Goal: Task Accomplishment & Management: Complete application form

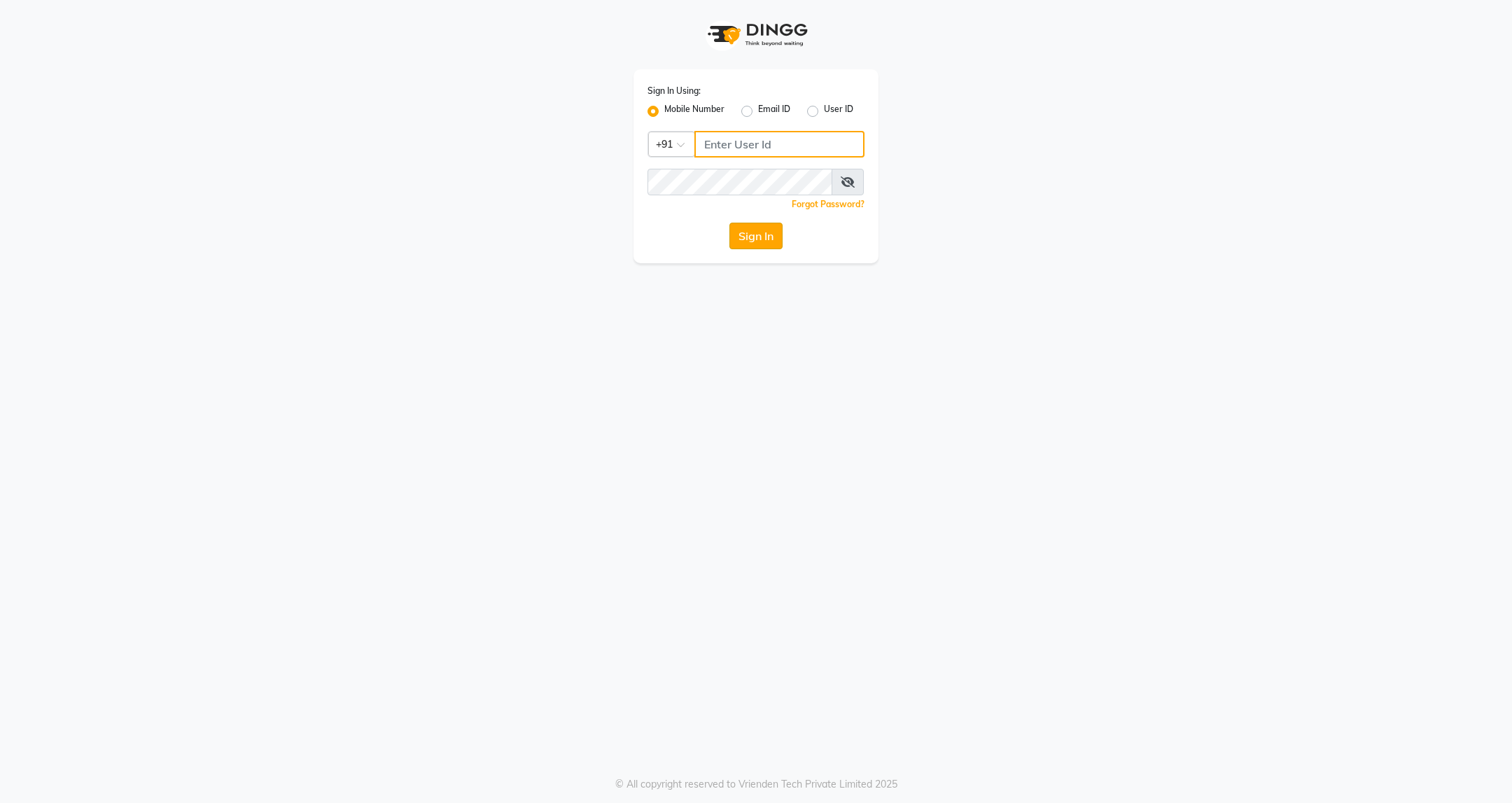
type input "9607793777"
click at [751, 243] on button "Sign In" at bounding box center [756, 236] width 53 height 27
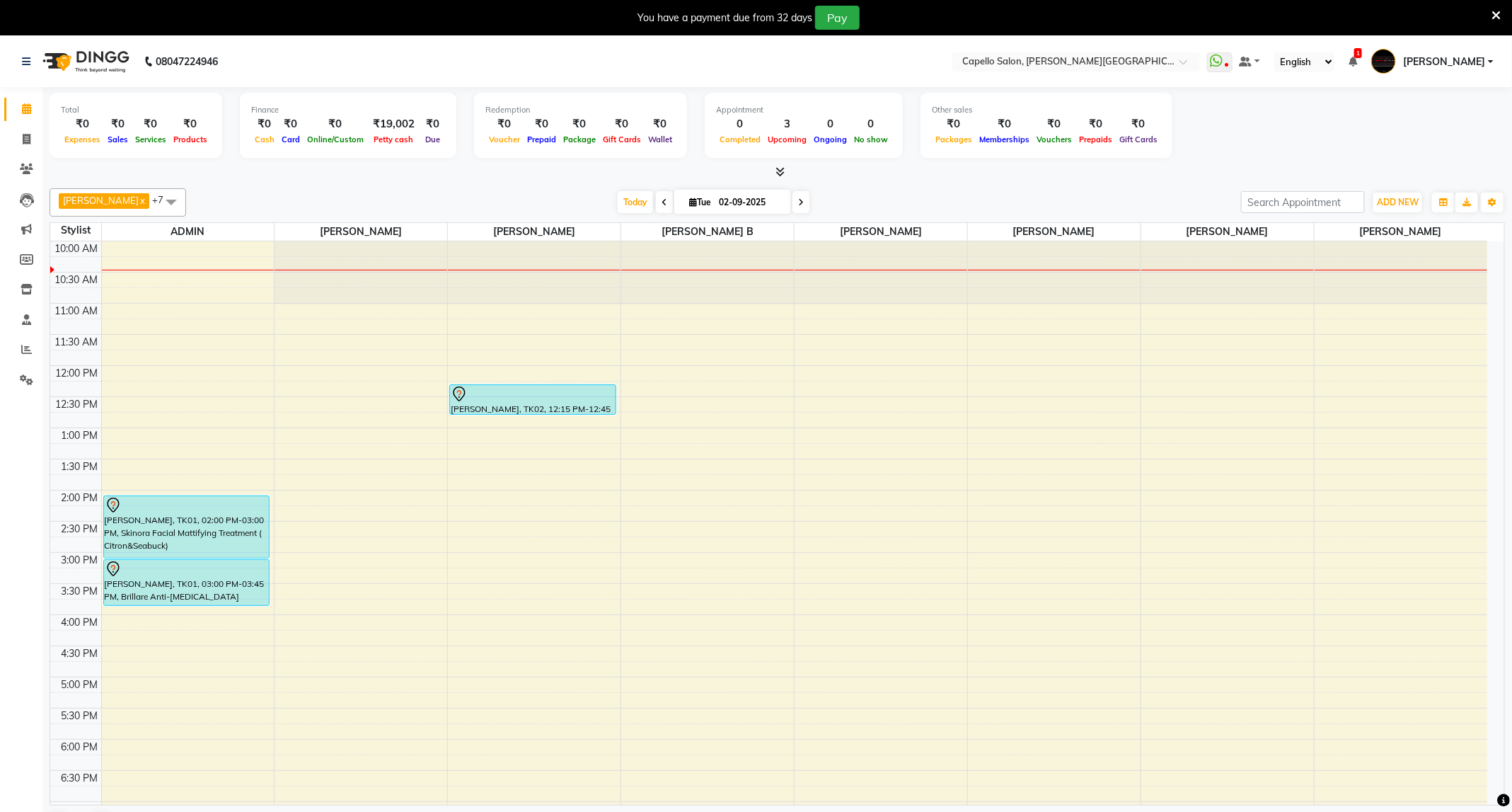
drag, startPoint x: 1396, startPoint y: 209, endPoint x: 894, endPoint y: 174, distance: 503.2
click at [894, 174] on div at bounding box center [778, 172] width 1456 height 15
click at [1390, 192] on button "ADD NEW Toggle Dropdown" at bounding box center [1398, 202] width 49 height 20
click at [1396, 281] on link "Add Attendance" at bounding box center [1366, 285] width 112 height 18
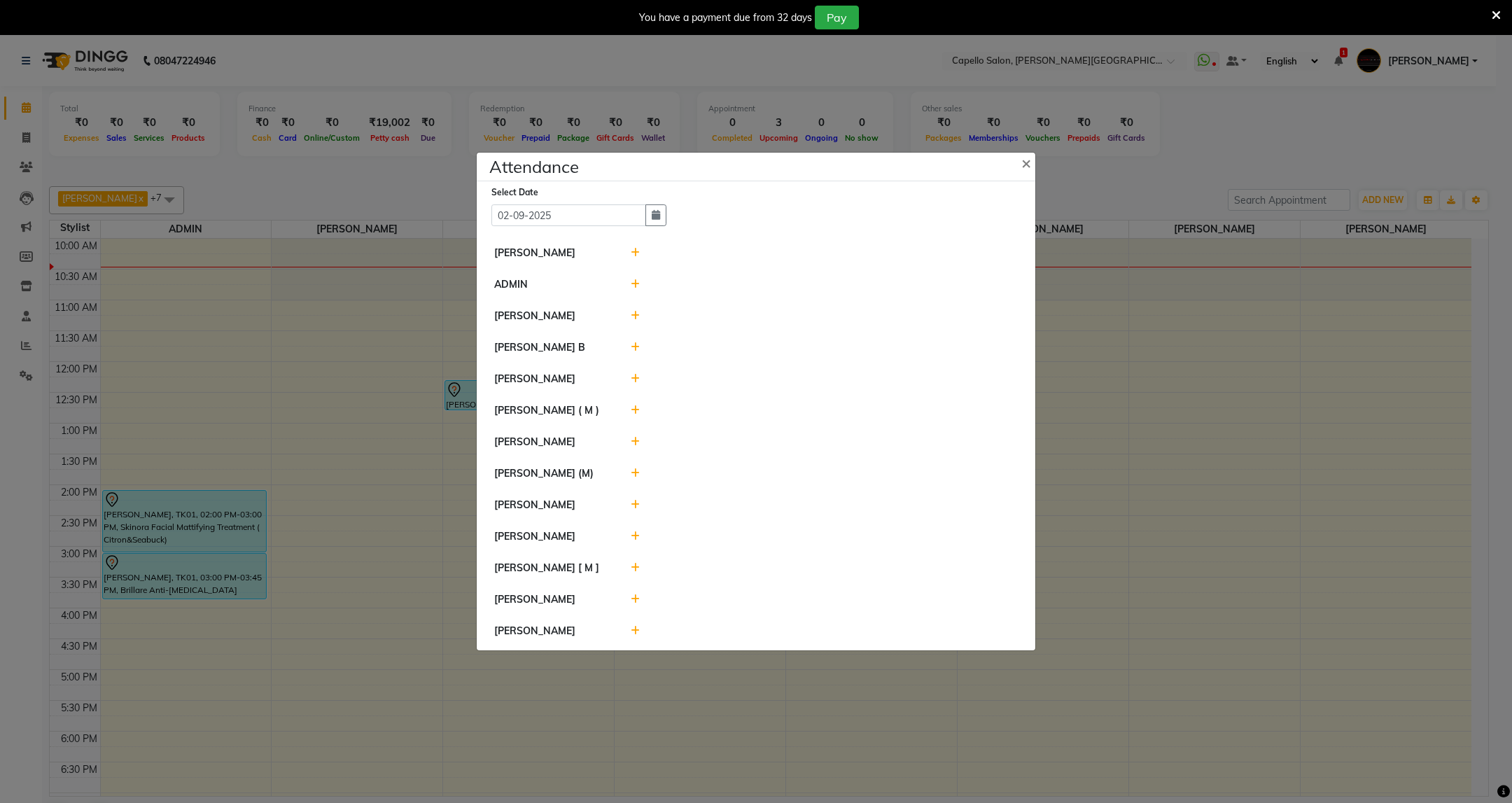
click at [637, 248] on icon at bounding box center [635, 253] width 9 height 10
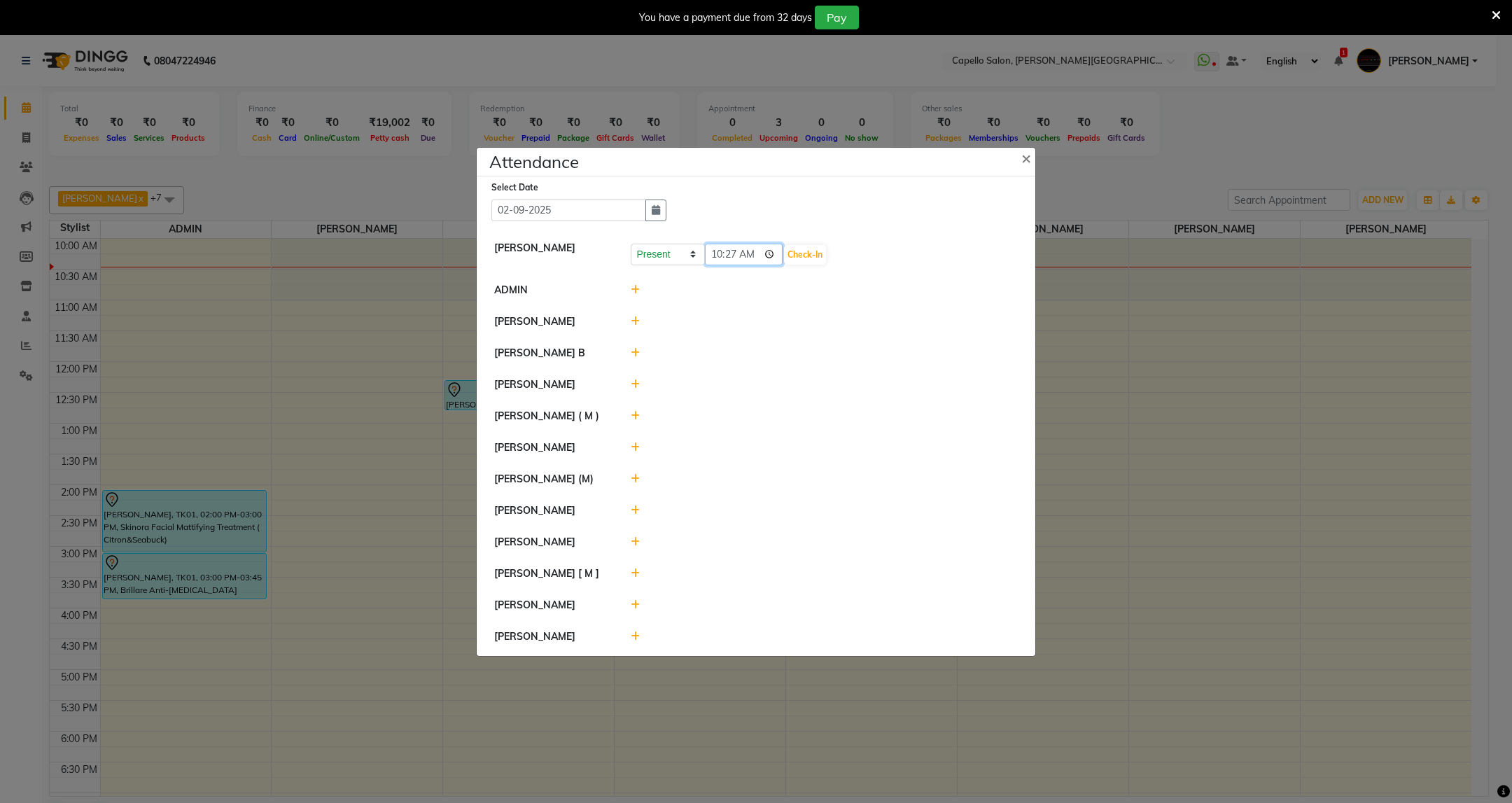
click at [740, 248] on input "10:27" at bounding box center [744, 254] width 78 height 22
type input "10:19"
click at [803, 248] on button "Check-In" at bounding box center [805, 254] width 42 height 20
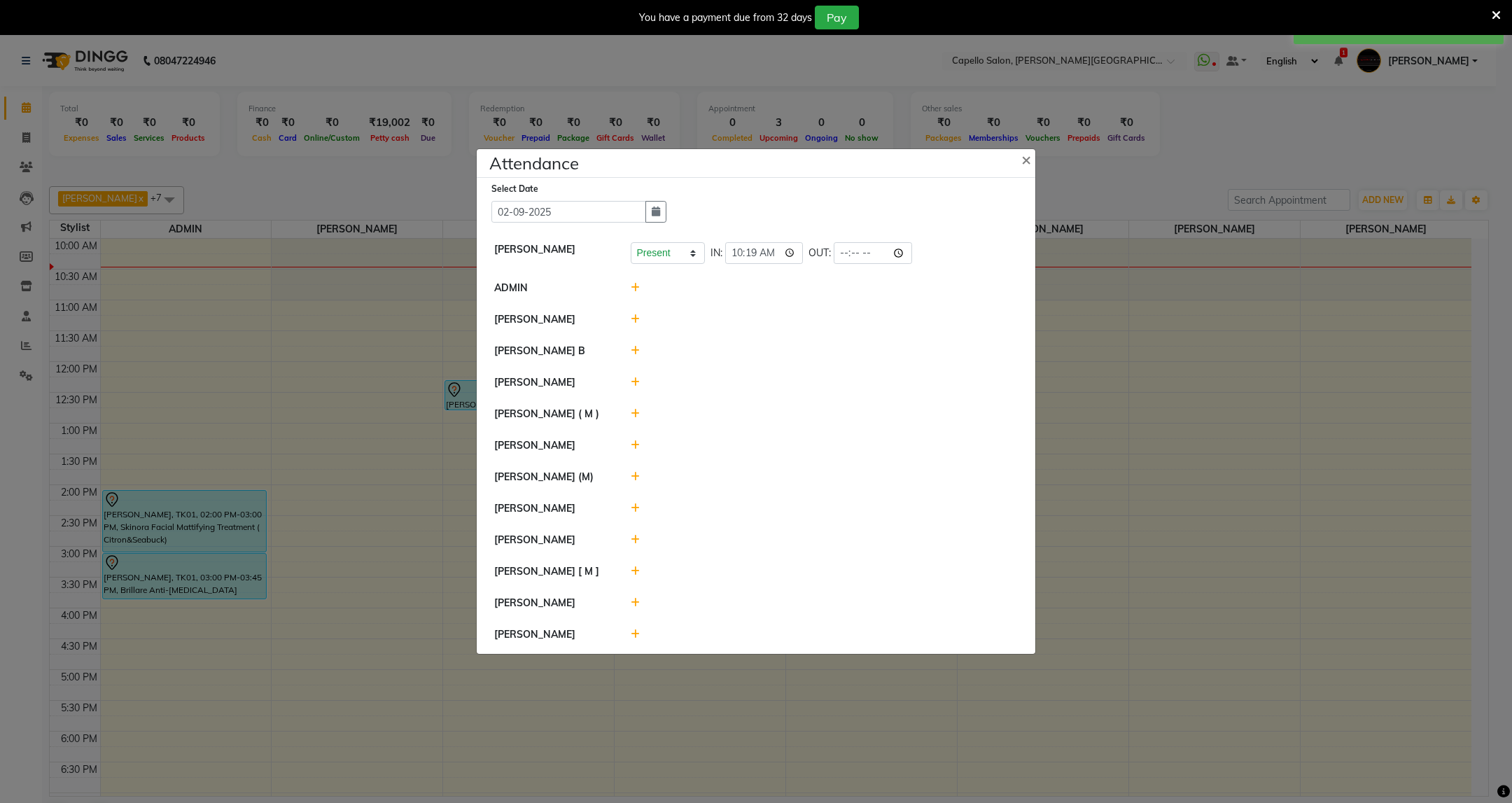
click at [634, 346] on icon at bounding box center [635, 351] width 9 height 10
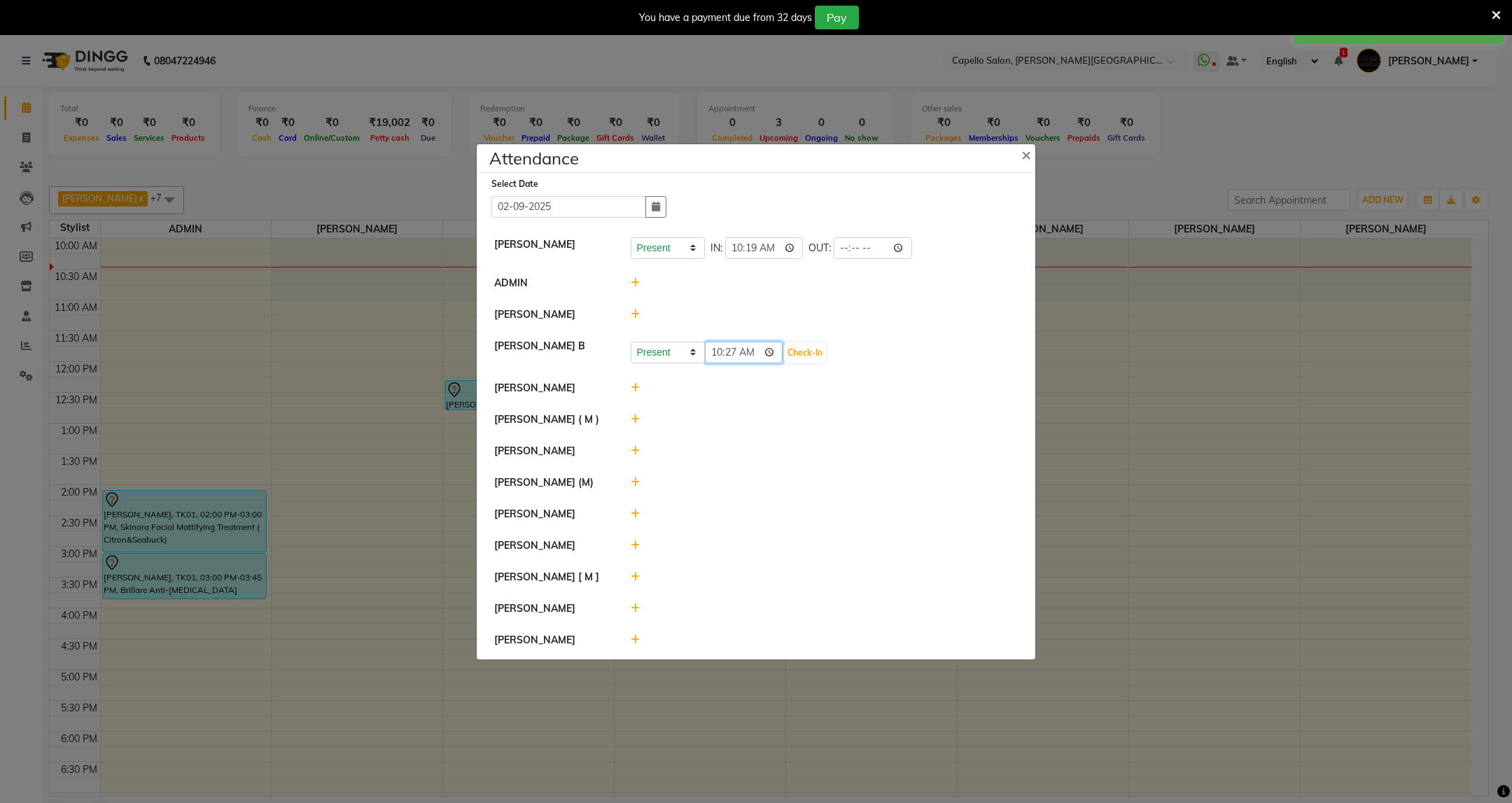
click at [732, 353] on input "10:27" at bounding box center [744, 352] width 78 height 22
type input "10:19"
click at [803, 347] on button "Check-In" at bounding box center [805, 352] width 42 height 20
click at [632, 514] on icon at bounding box center [635, 511] width 9 height 10
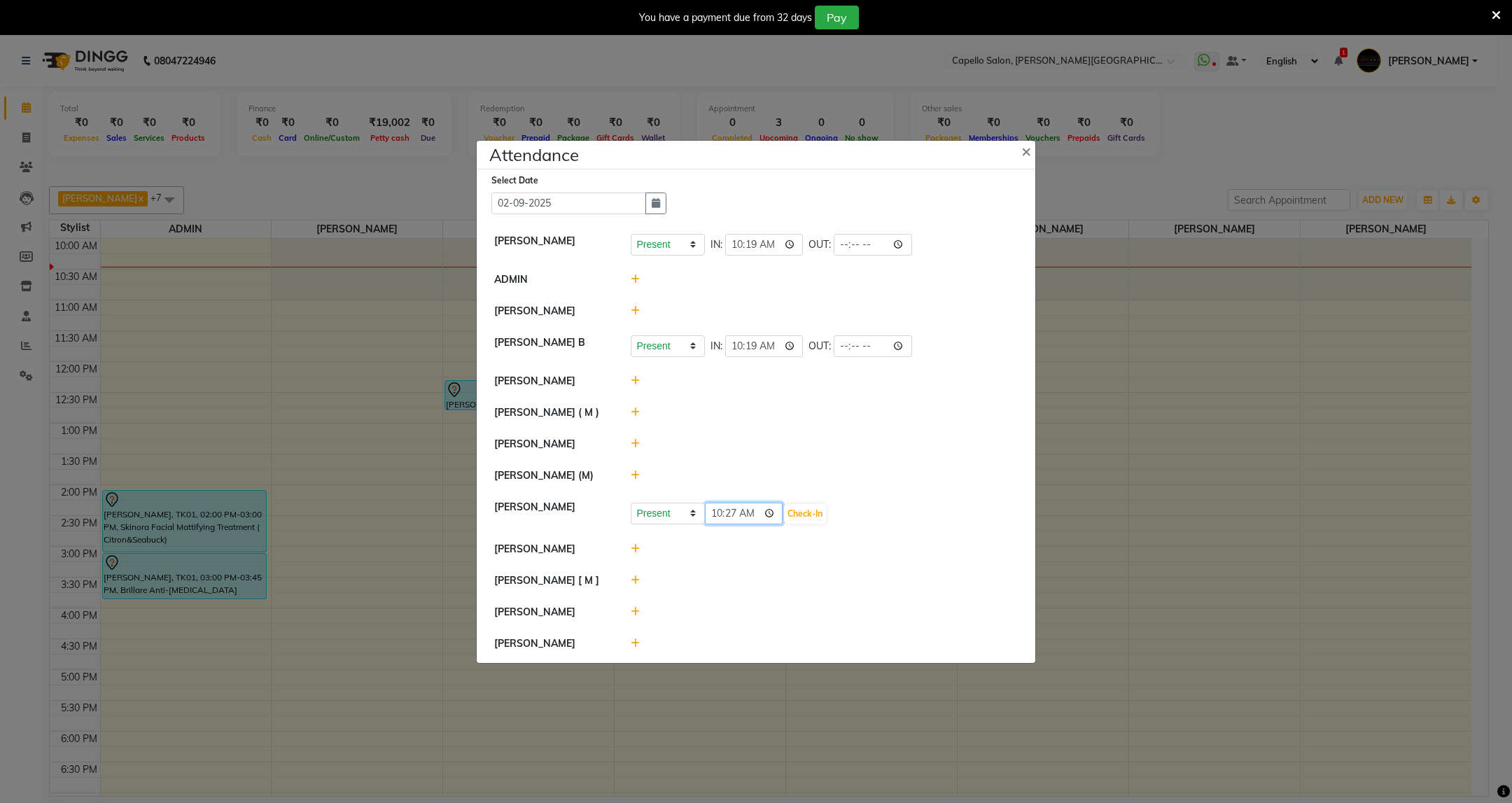
click at [740, 519] on input "10:27" at bounding box center [744, 513] width 78 height 22
type input "10:19"
click at [805, 510] on button "Check-In" at bounding box center [805, 513] width 42 height 20
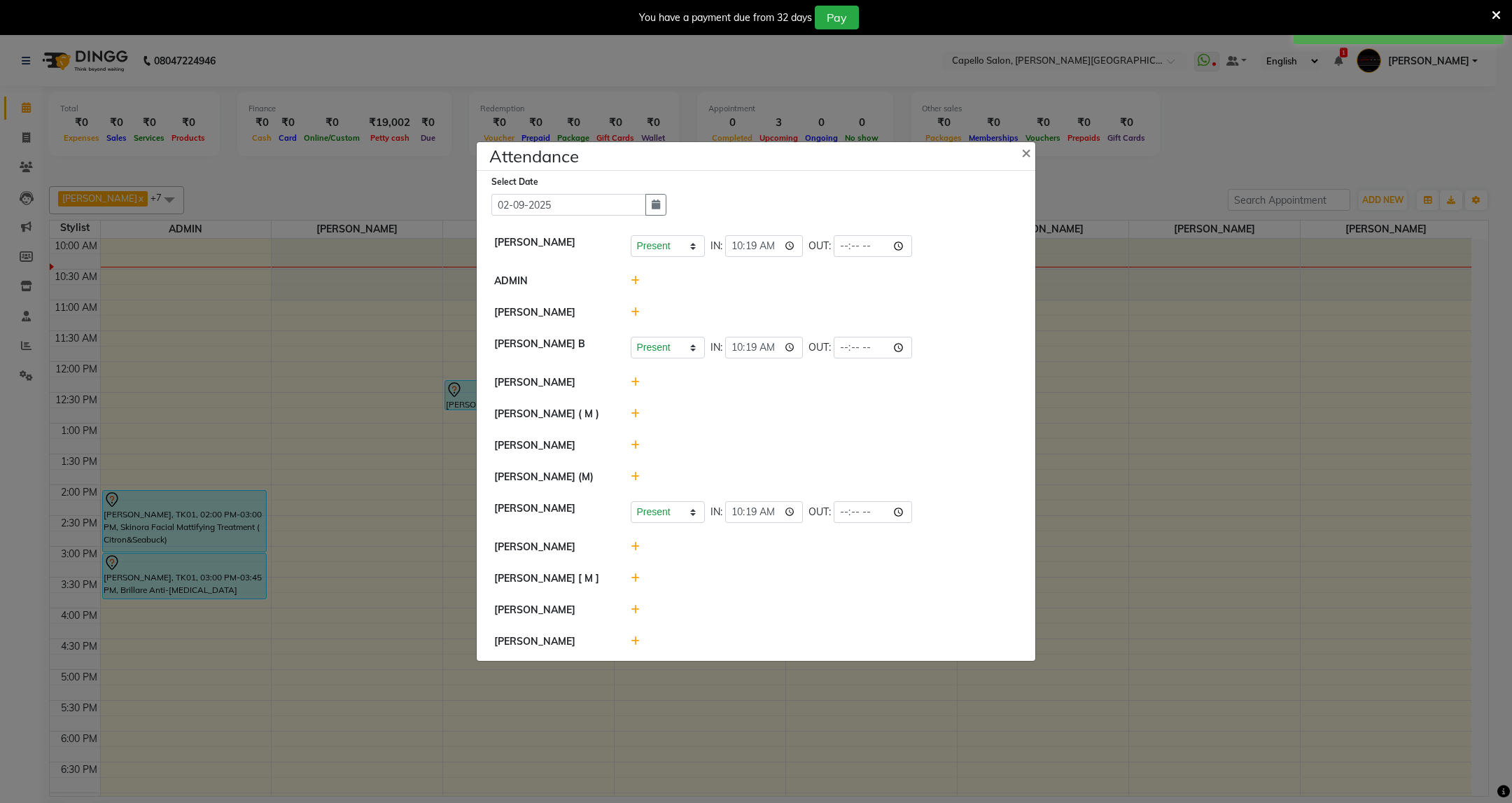
click at [636, 646] on icon at bounding box center [635, 641] width 9 height 10
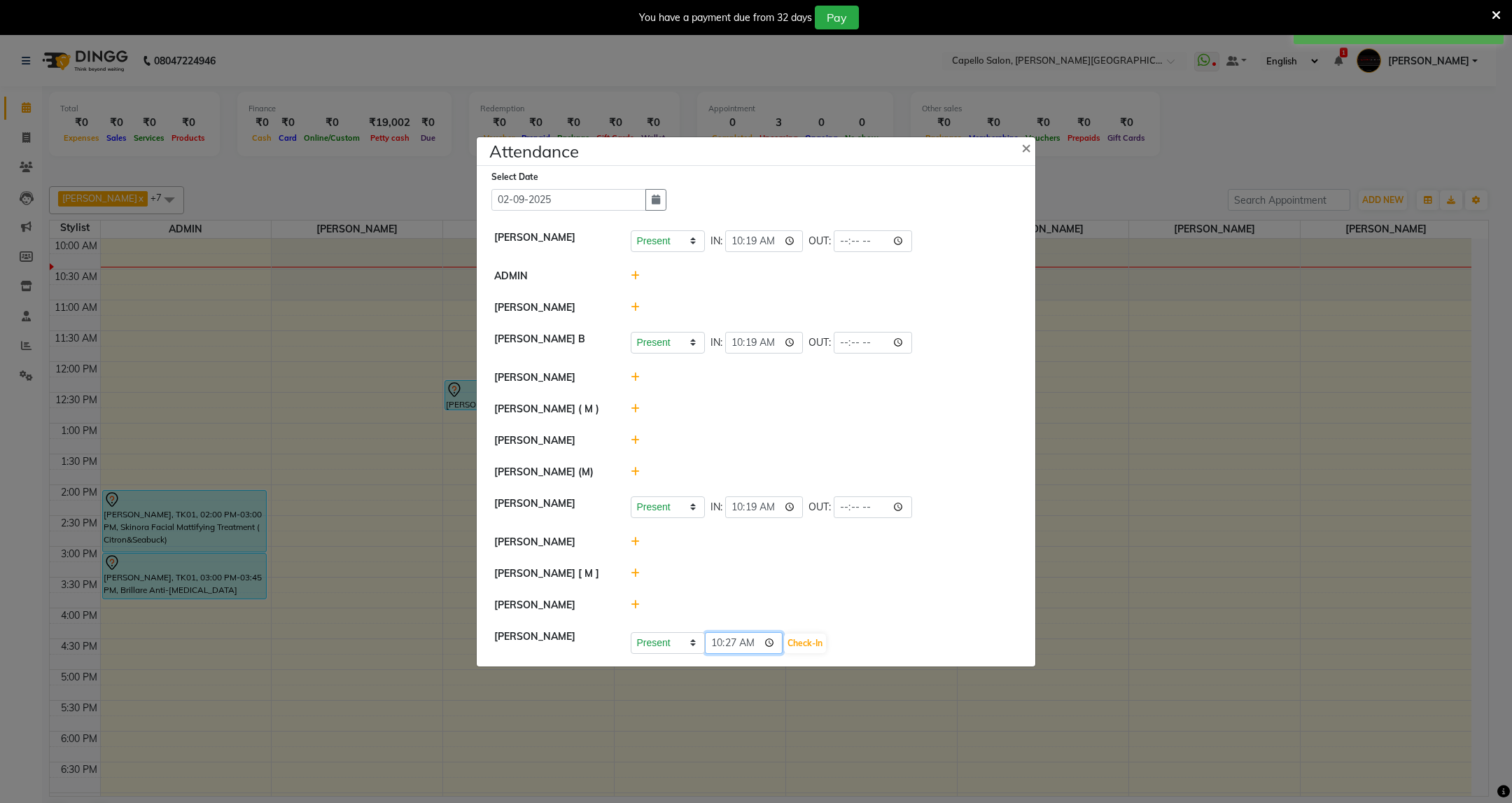
click at [738, 649] on input "10:27" at bounding box center [744, 643] width 78 height 22
type input "10:26"
click at [808, 646] on button "Check-In" at bounding box center [805, 643] width 42 height 20
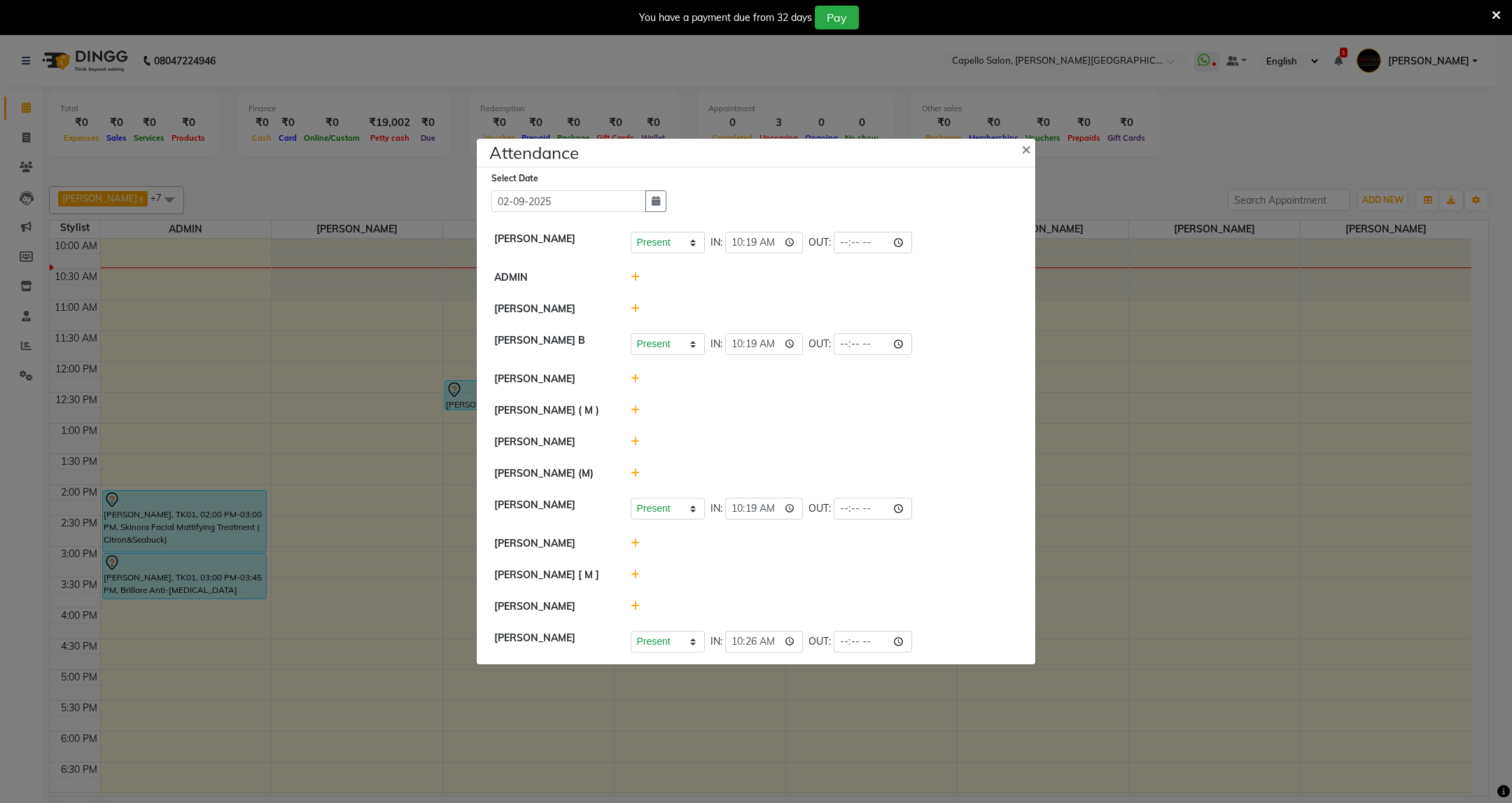
click at [635, 414] on icon at bounding box center [635, 410] width 9 height 10
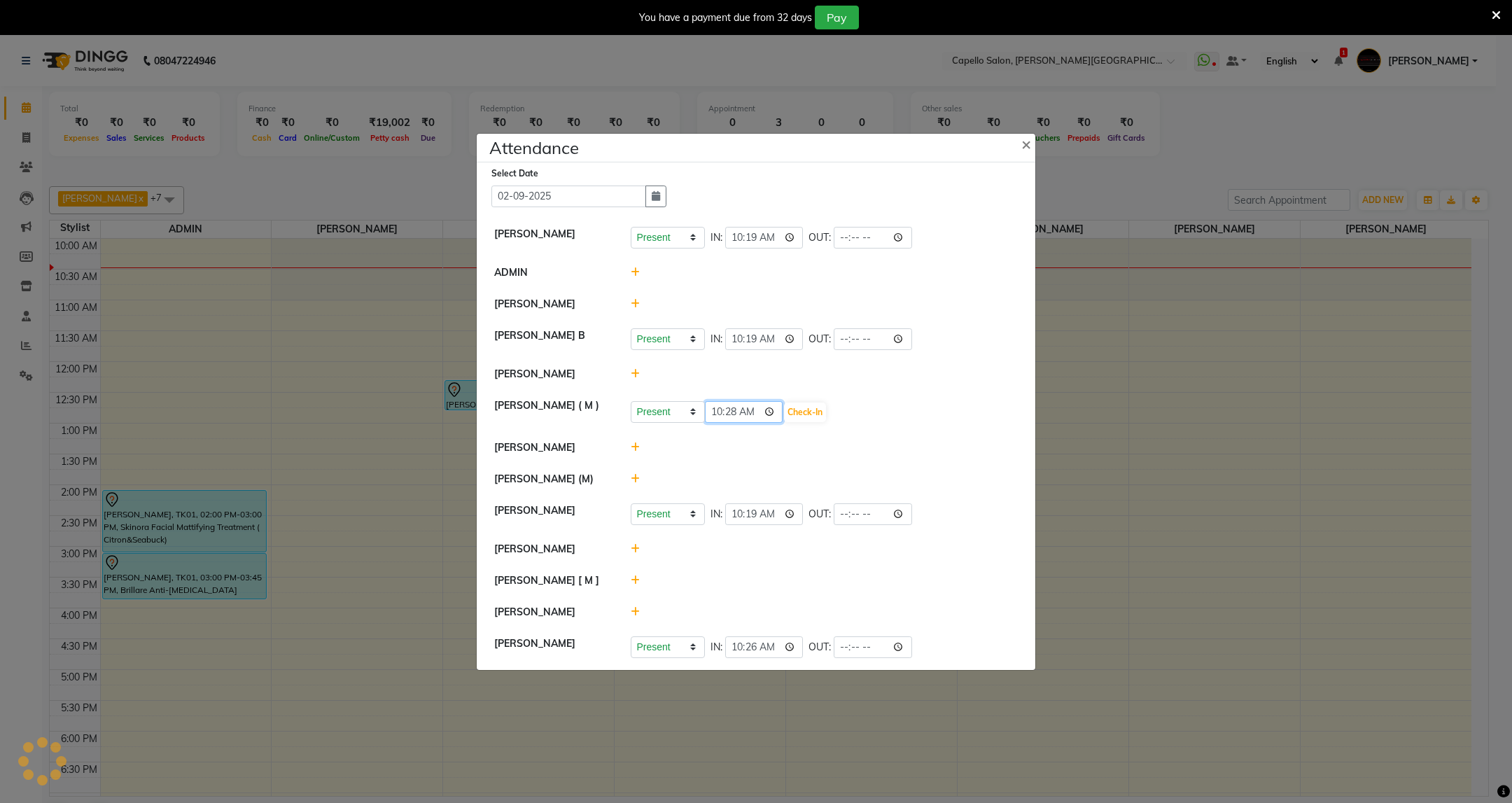
click at [735, 414] on input "10:28" at bounding box center [744, 412] width 78 height 22
type input "10:19"
click at [826, 412] on button "Check-In" at bounding box center [805, 412] width 42 height 20
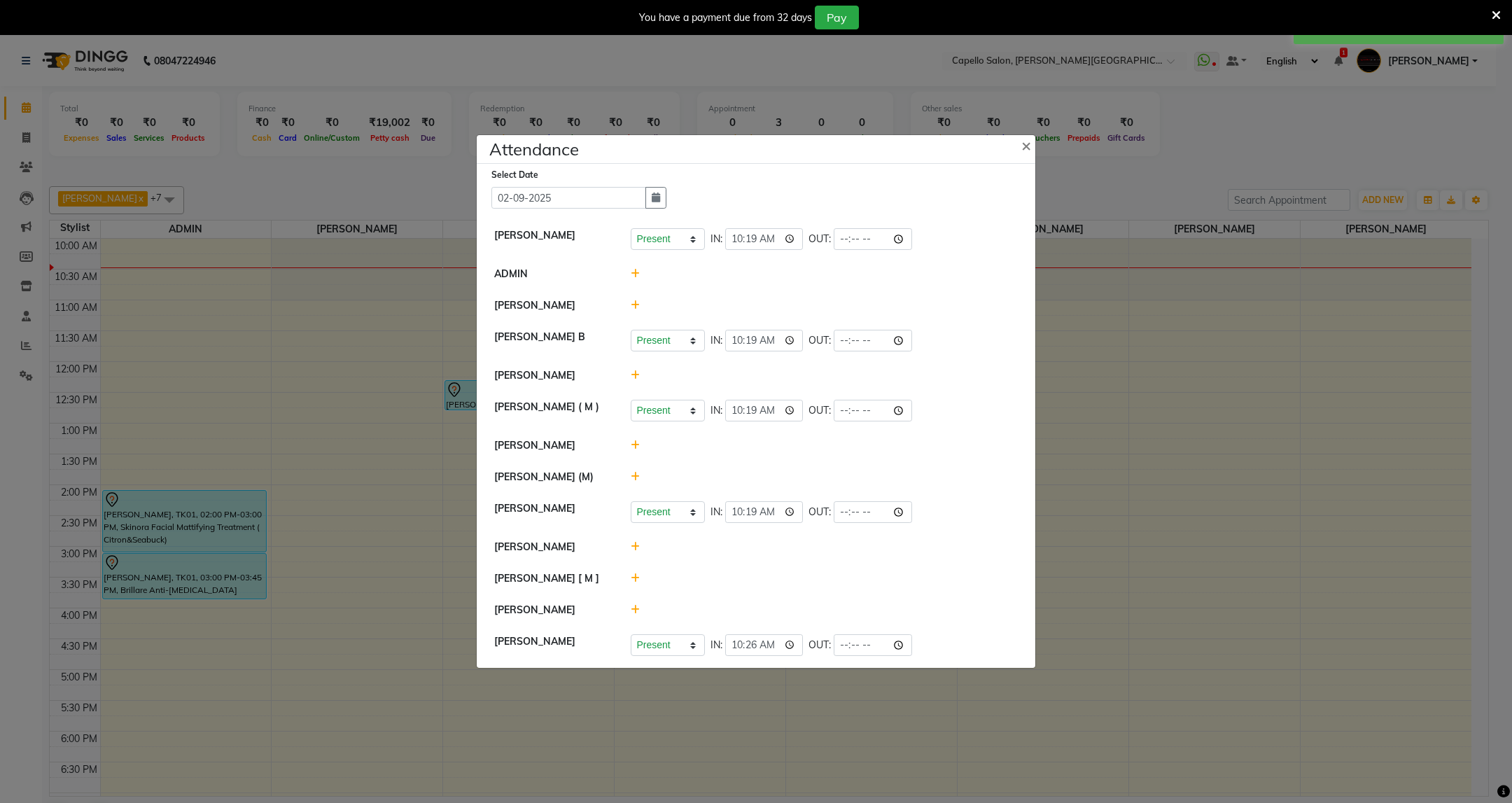
click at [631, 474] on icon at bounding box center [635, 477] width 9 height 10
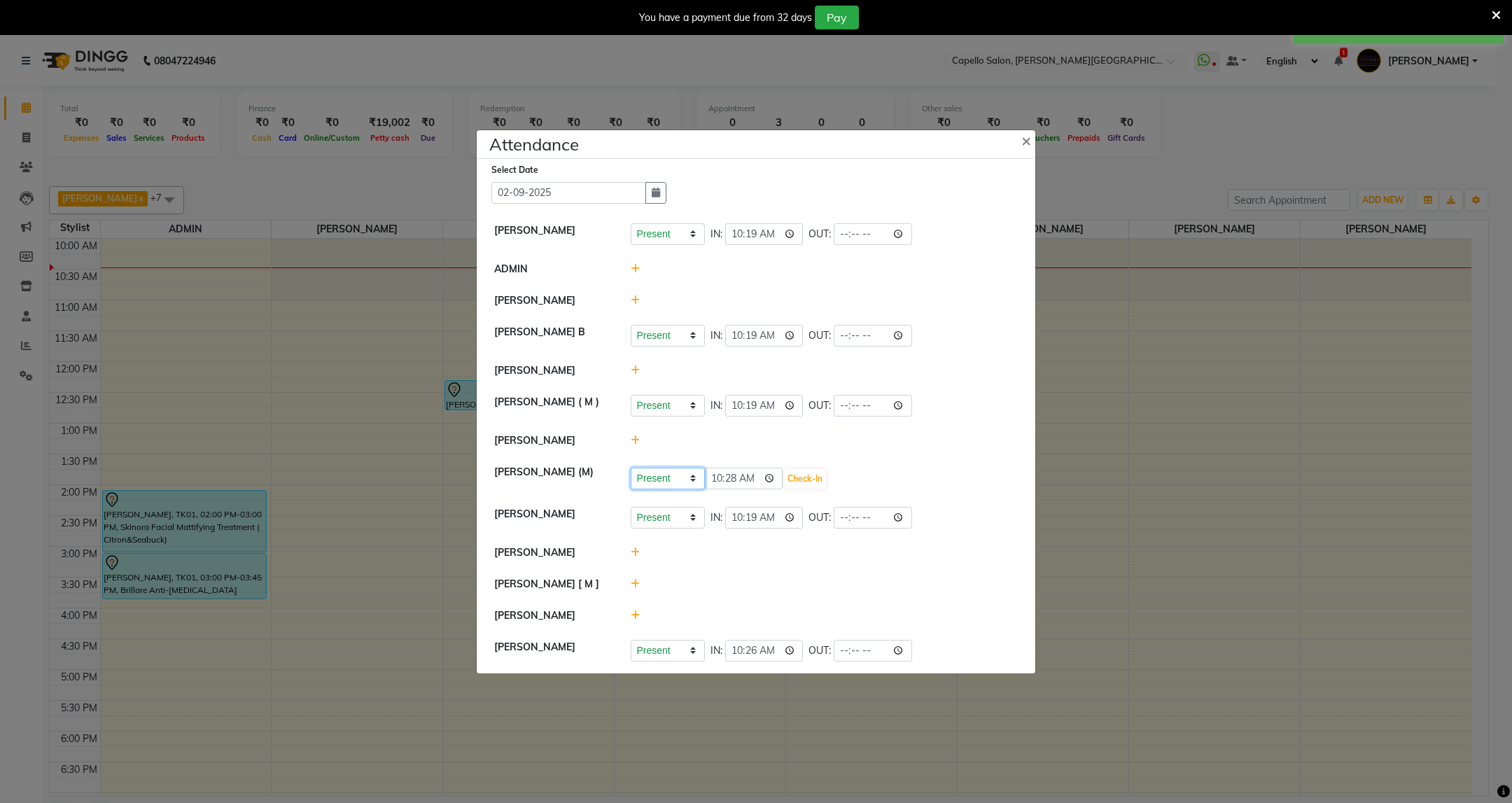
click at [675, 479] on select "Present Absent Late Half Day Weekly Off" at bounding box center [668, 478] width 74 height 22
select select "A"
click at [631, 467] on select "Present Absent Late Half Day Weekly Off" at bounding box center [668, 478] width 74 height 22
click at [716, 486] on button "Save" at bounding box center [719, 478] width 27 height 20
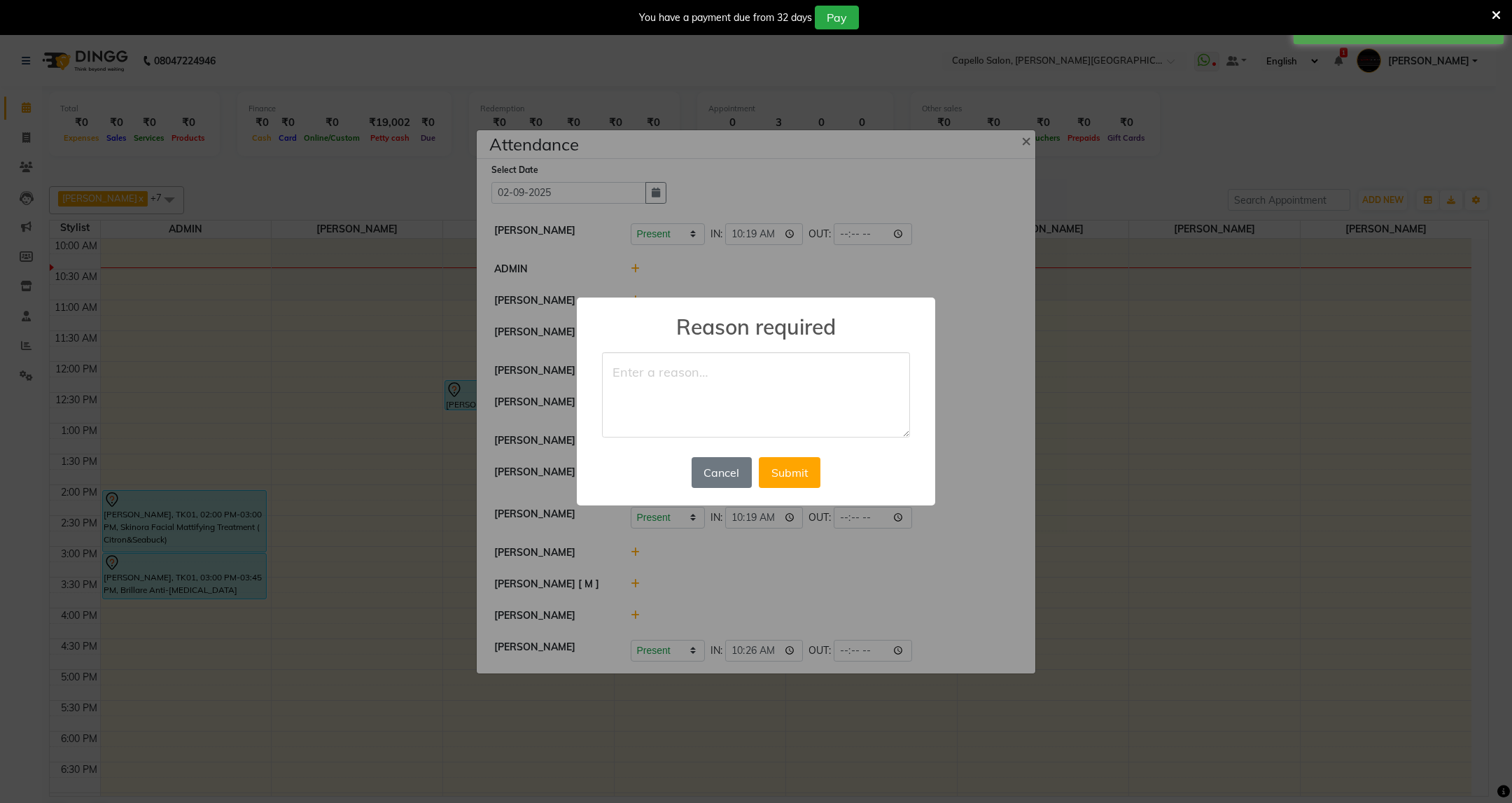
type textarea "M"
type textarea "Personal"
click at [798, 467] on button "Submit" at bounding box center [789, 472] width 62 height 31
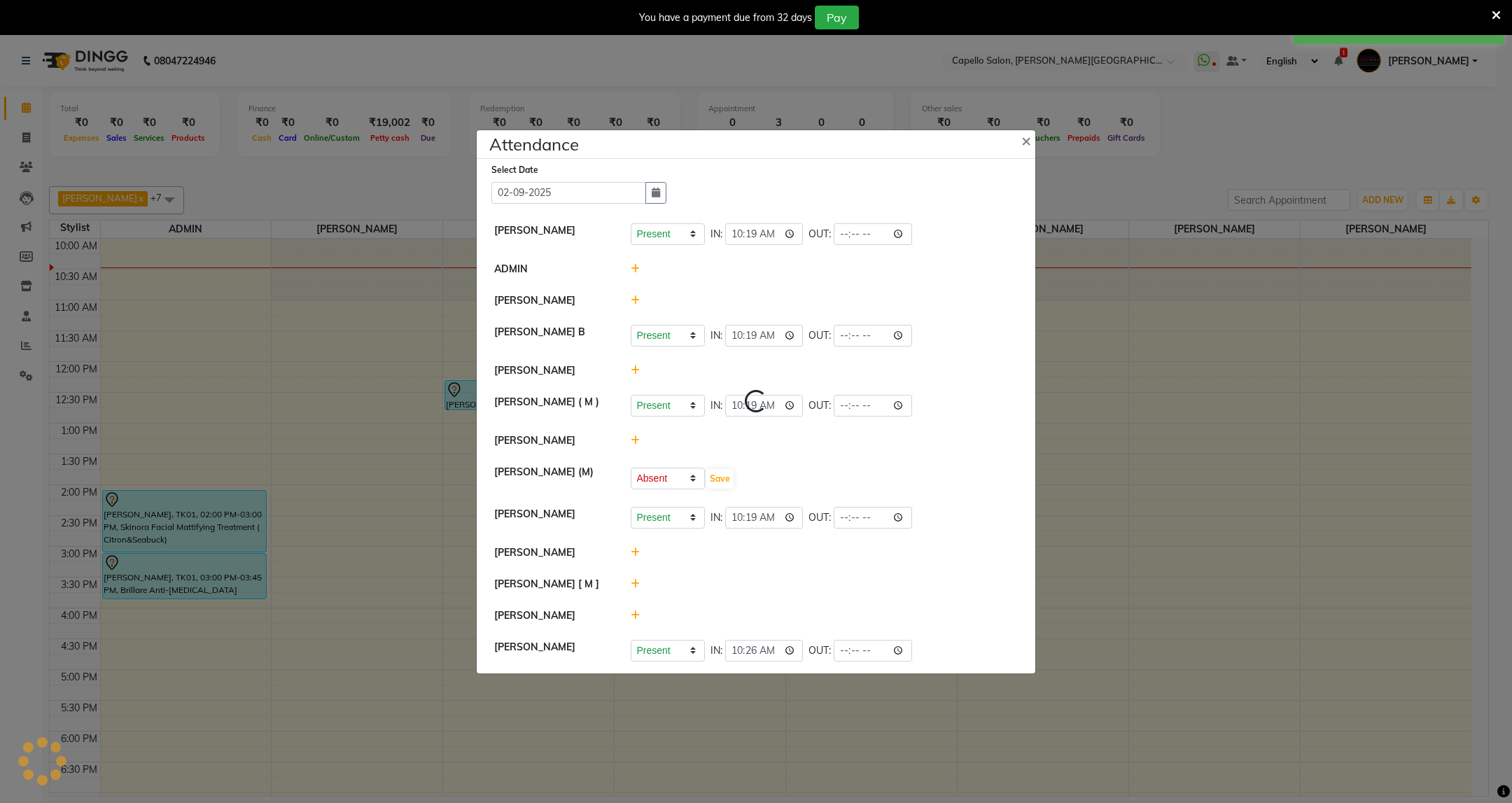
select select "A"
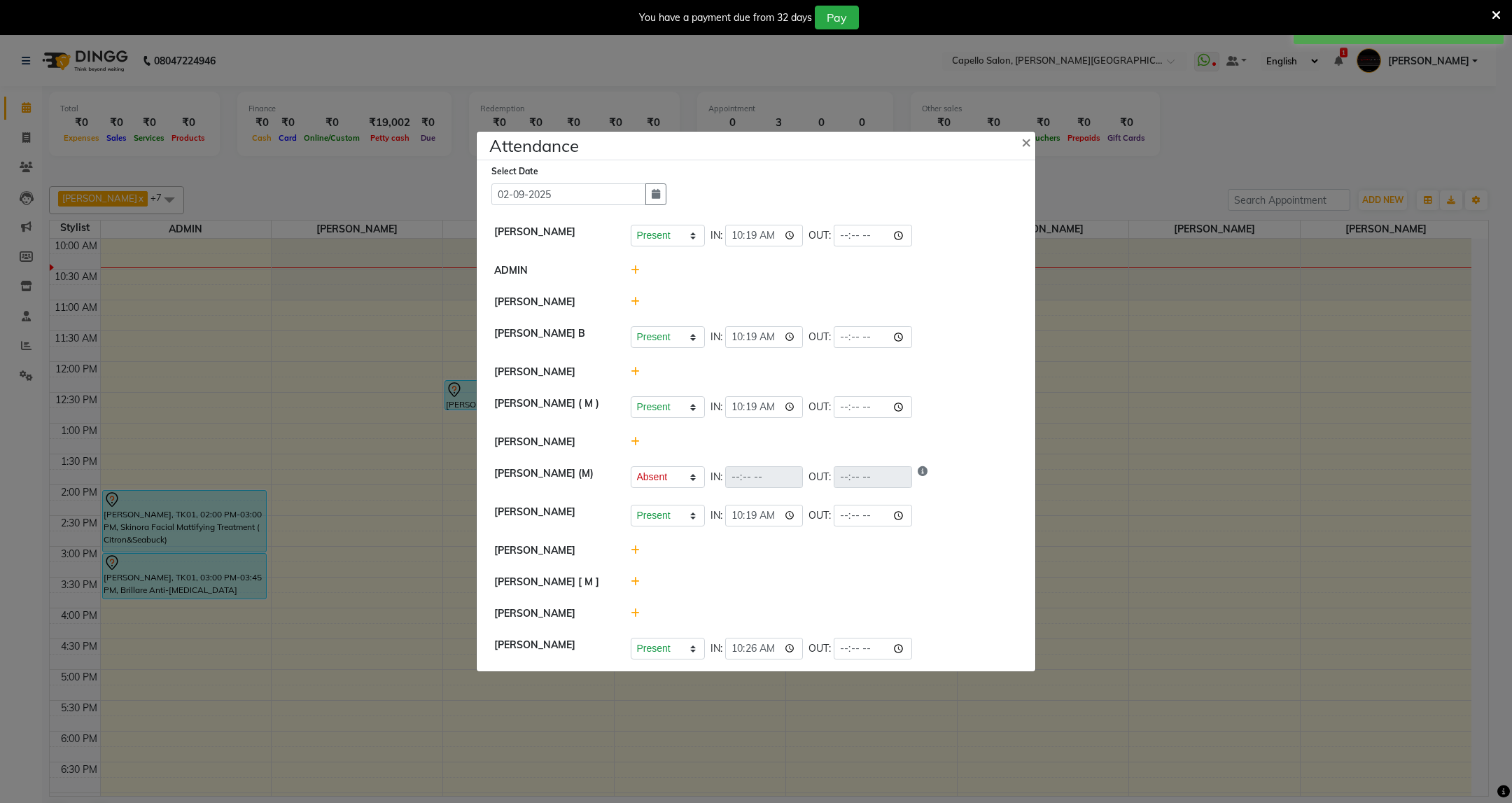
click at [636, 553] on icon at bounding box center [635, 550] width 9 height 10
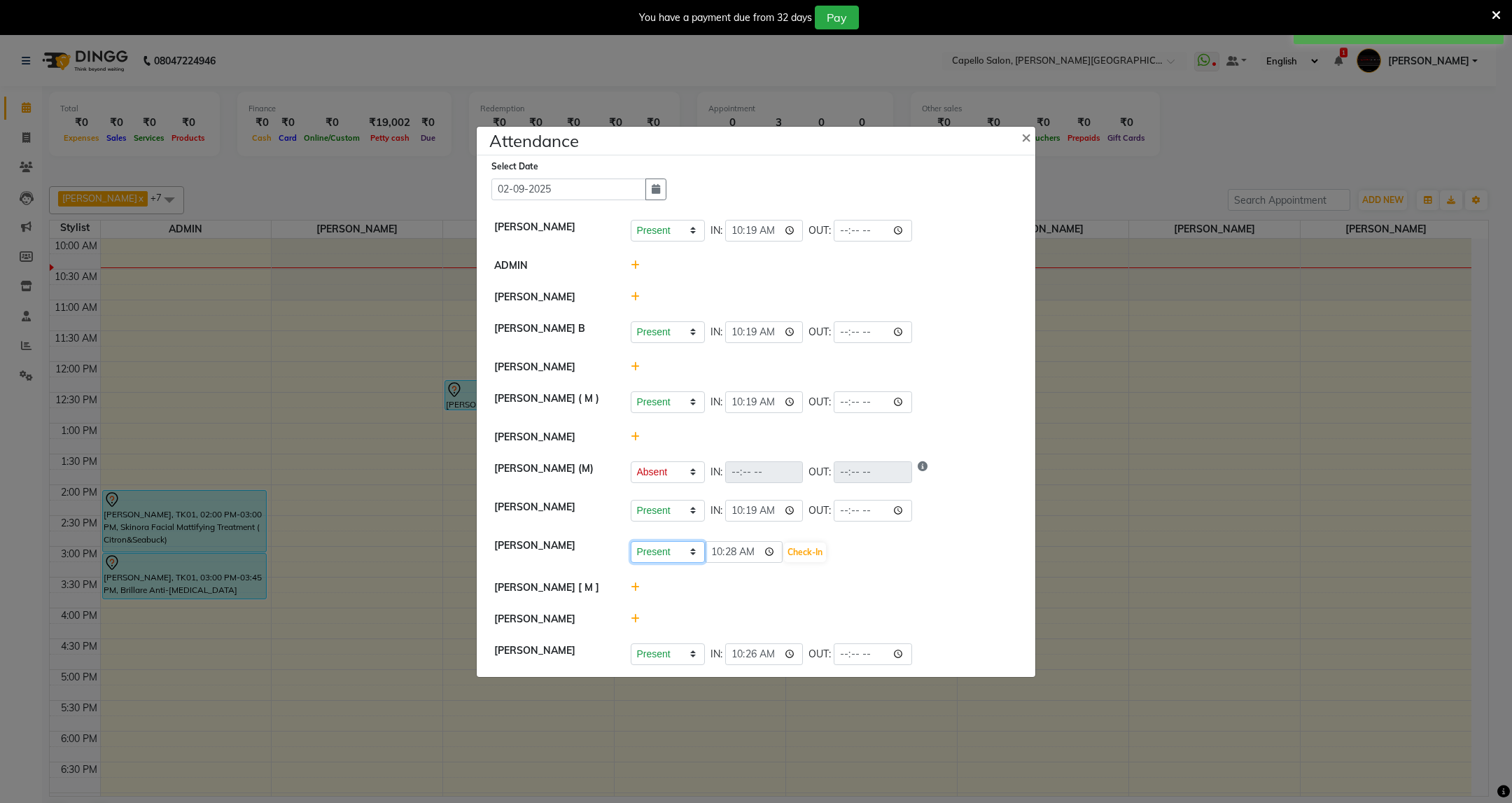
click at [658, 554] on select "Present Absent Late Half Day Weekly Off" at bounding box center [668, 552] width 74 height 22
select select "A"
click at [631, 542] on select "Present Absent Late Half Day Weekly Off" at bounding box center [668, 552] width 74 height 22
click at [712, 560] on button "Save" at bounding box center [719, 552] width 27 height 20
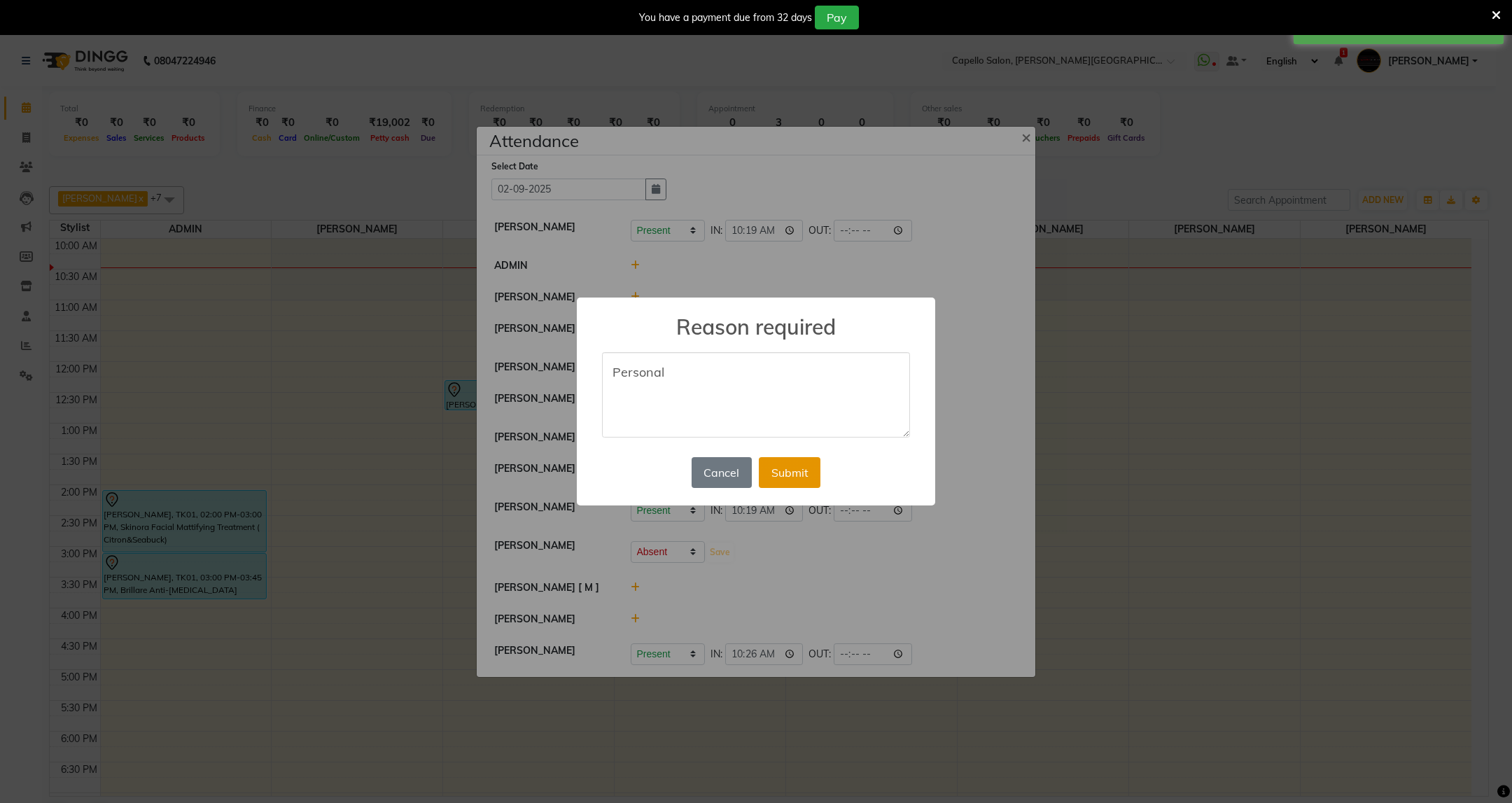
type textarea "Personal"
click at [766, 483] on button "Submit" at bounding box center [789, 472] width 62 height 31
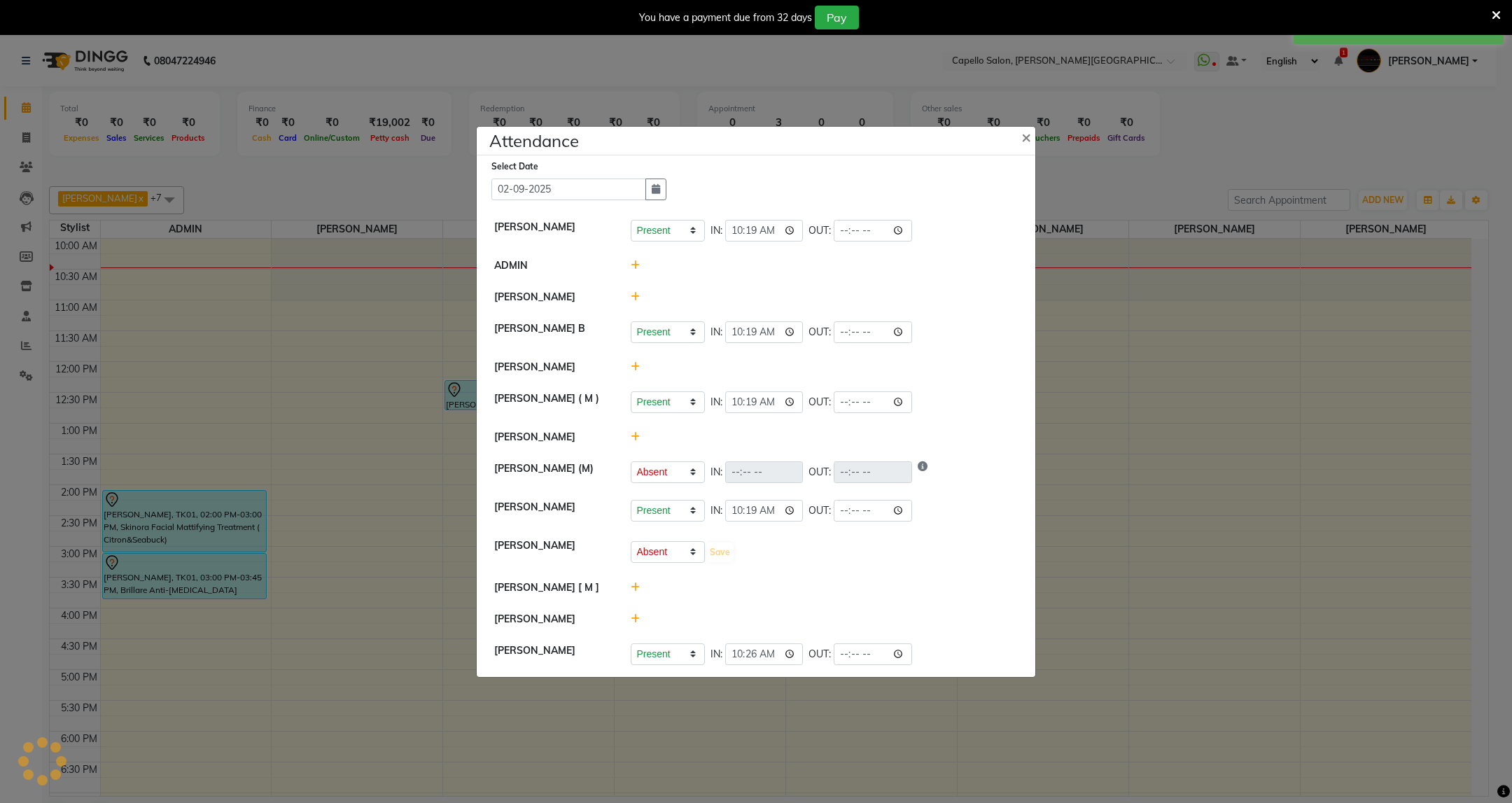
select select "A"
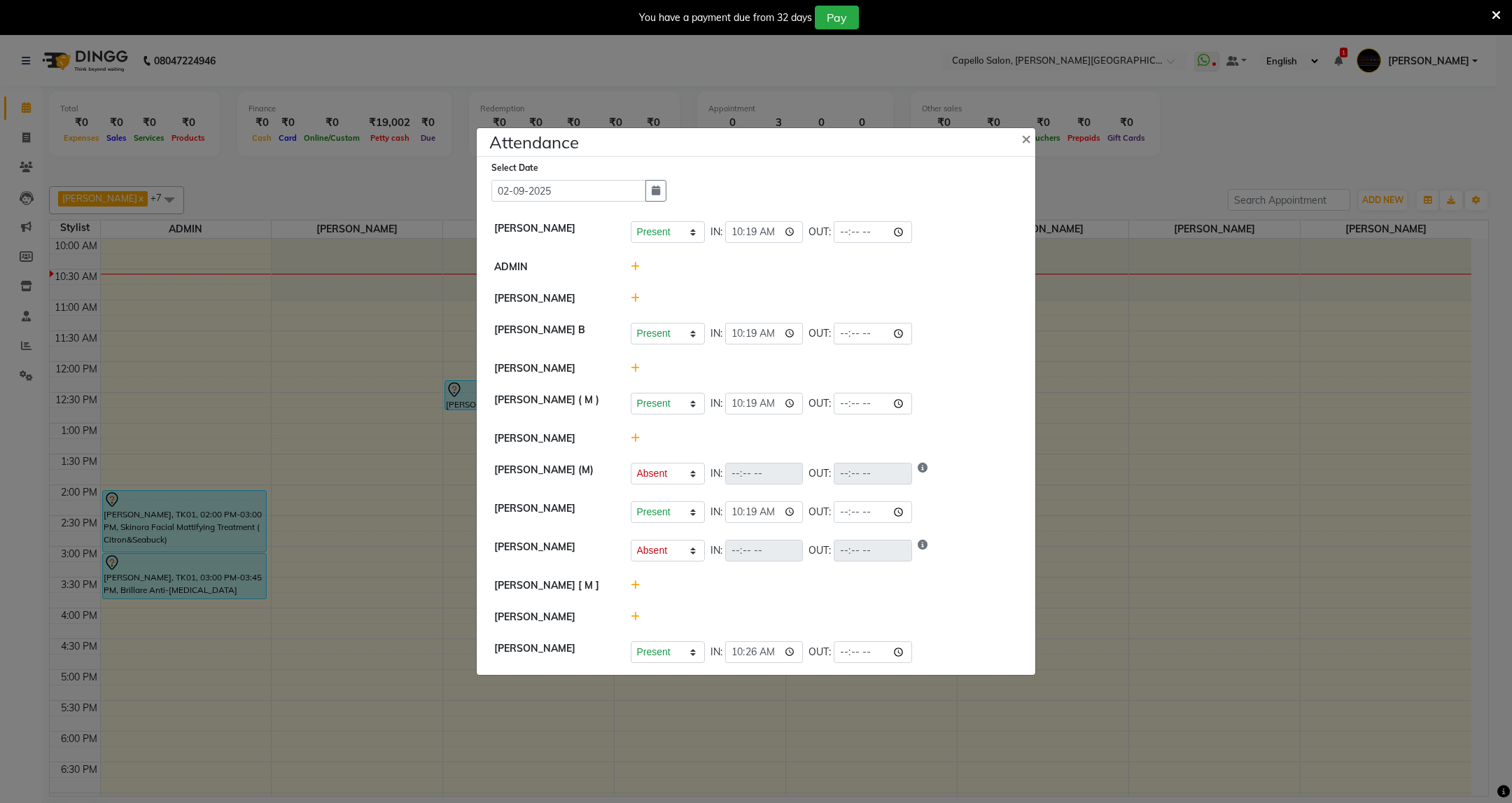
click at [632, 619] on icon at bounding box center [635, 617] width 9 height 10
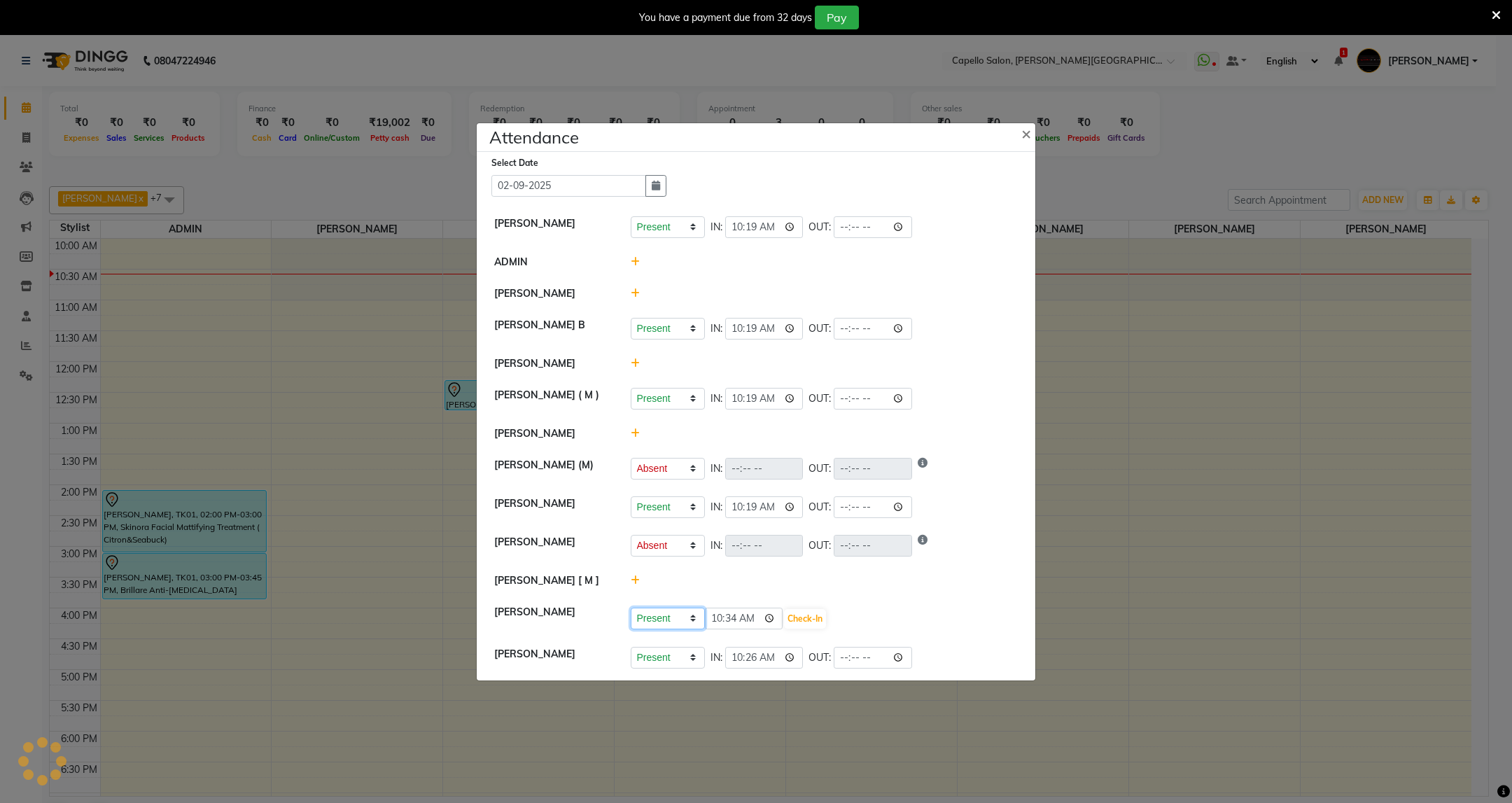
click at [695, 624] on select "Present Absent Late Half Day Weekly Off" at bounding box center [668, 618] width 74 height 22
select select "W"
click at [631, 609] on select "Present Absent Late Half Day Weekly Off" at bounding box center [668, 618] width 74 height 22
click at [712, 620] on button "Save" at bounding box center [719, 618] width 27 height 20
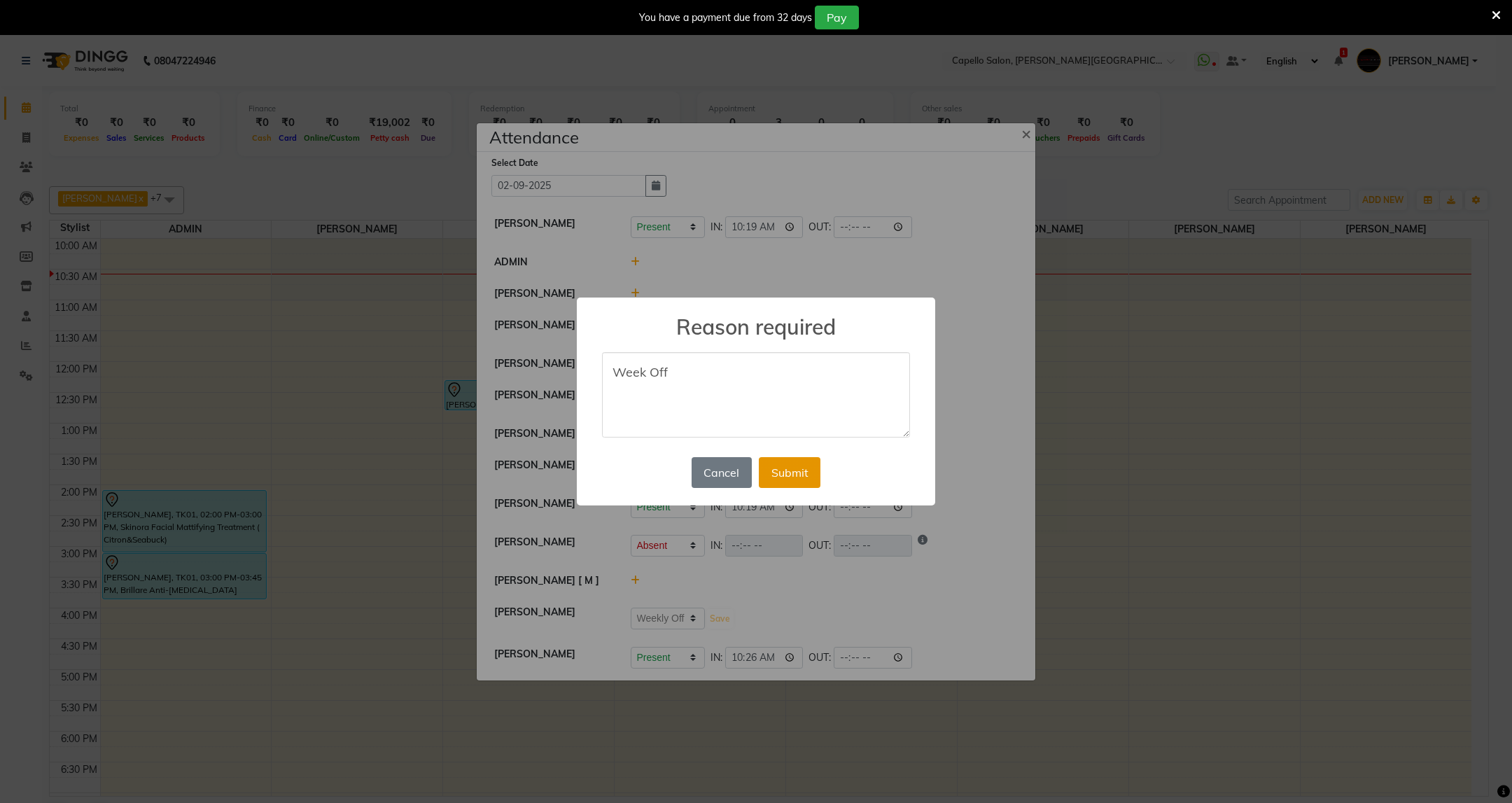
type textarea "Week Off"
click at [794, 468] on button "Submit" at bounding box center [789, 472] width 62 height 31
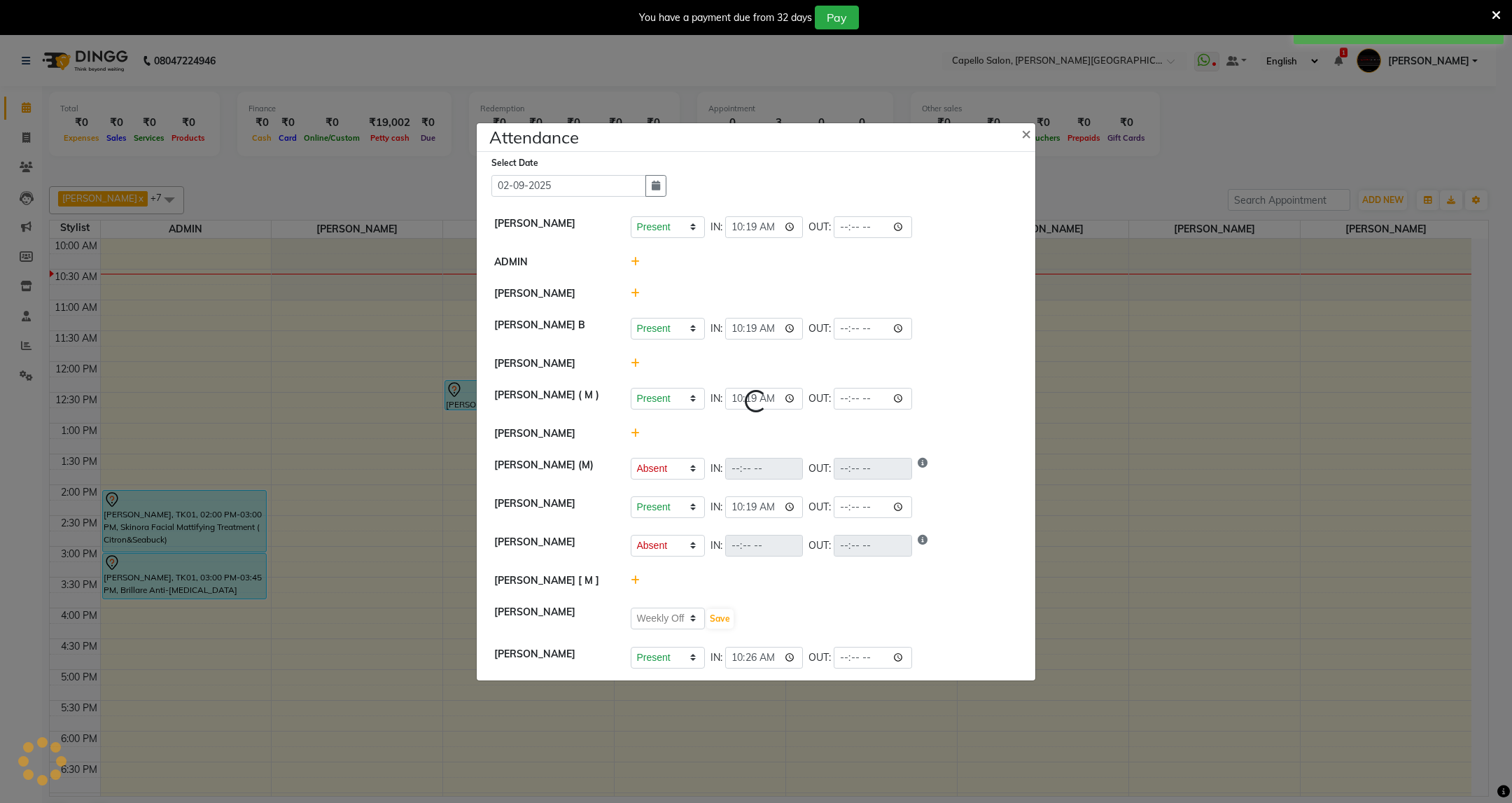
select select "A"
select select "W"
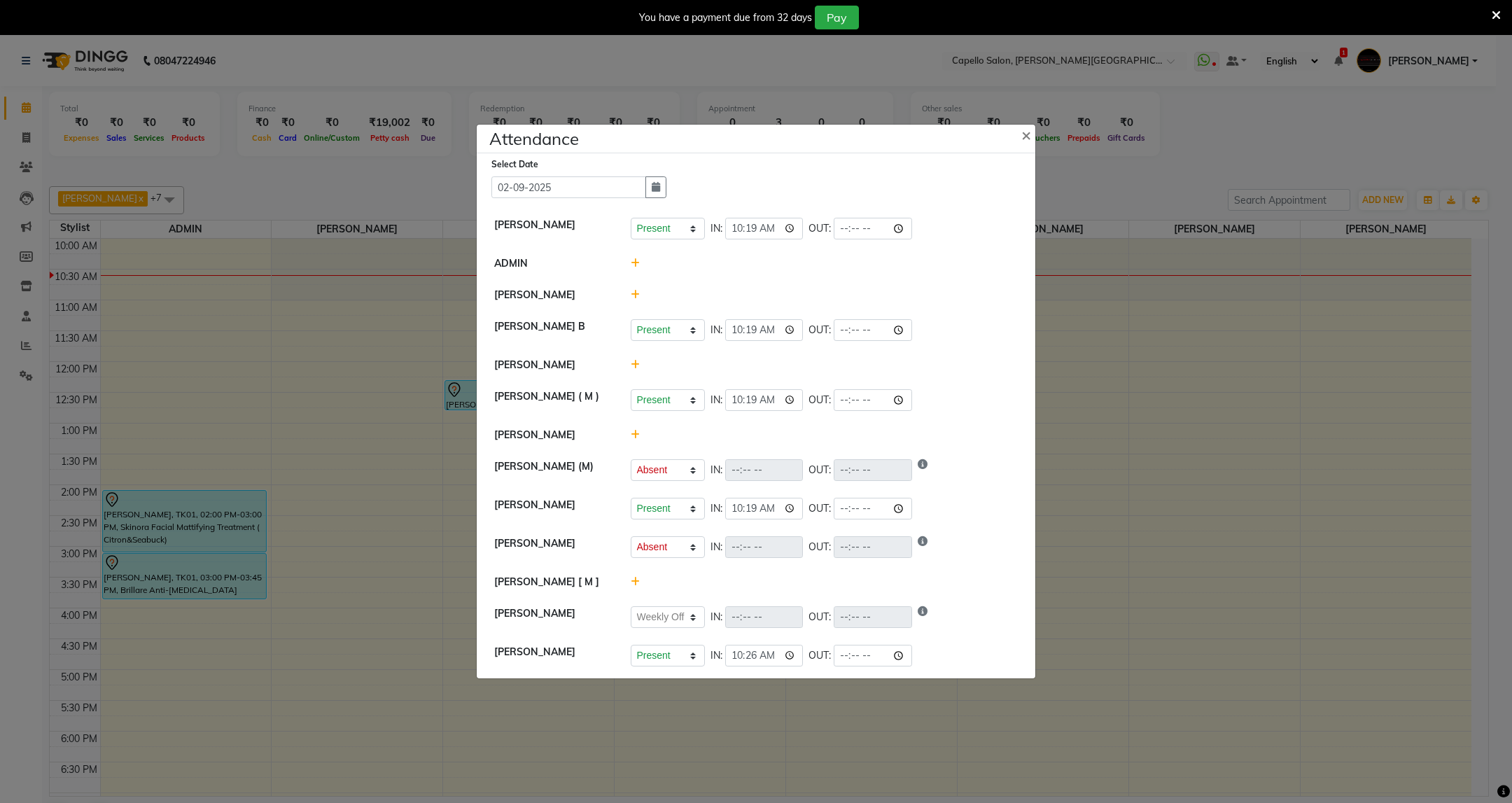
click at [1498, 9] on icon at bounding box center [1496, 16] width 9 height 13
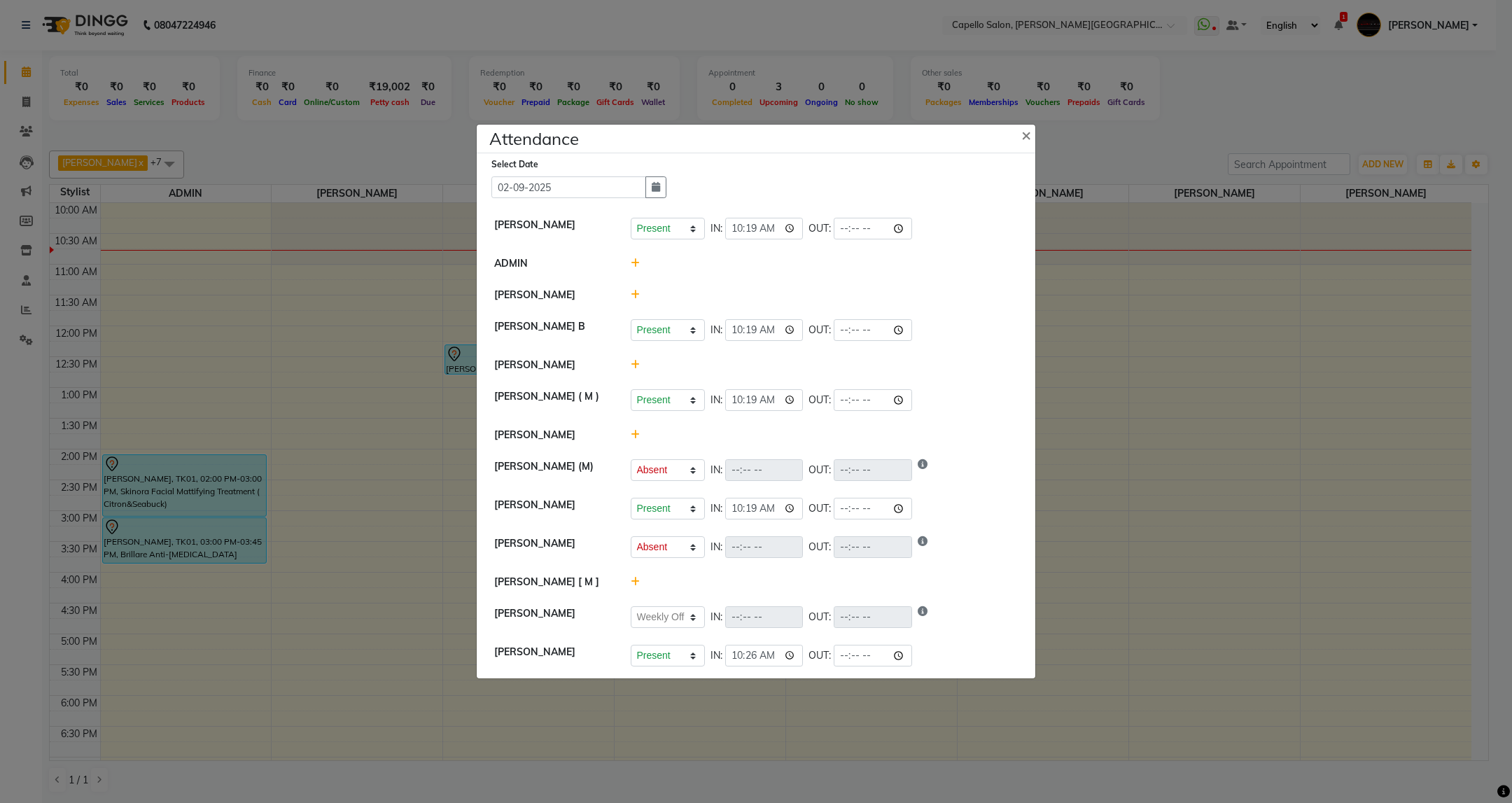
click at [631, 439] on icon at bounding box center [635, 434] width 9 height 10
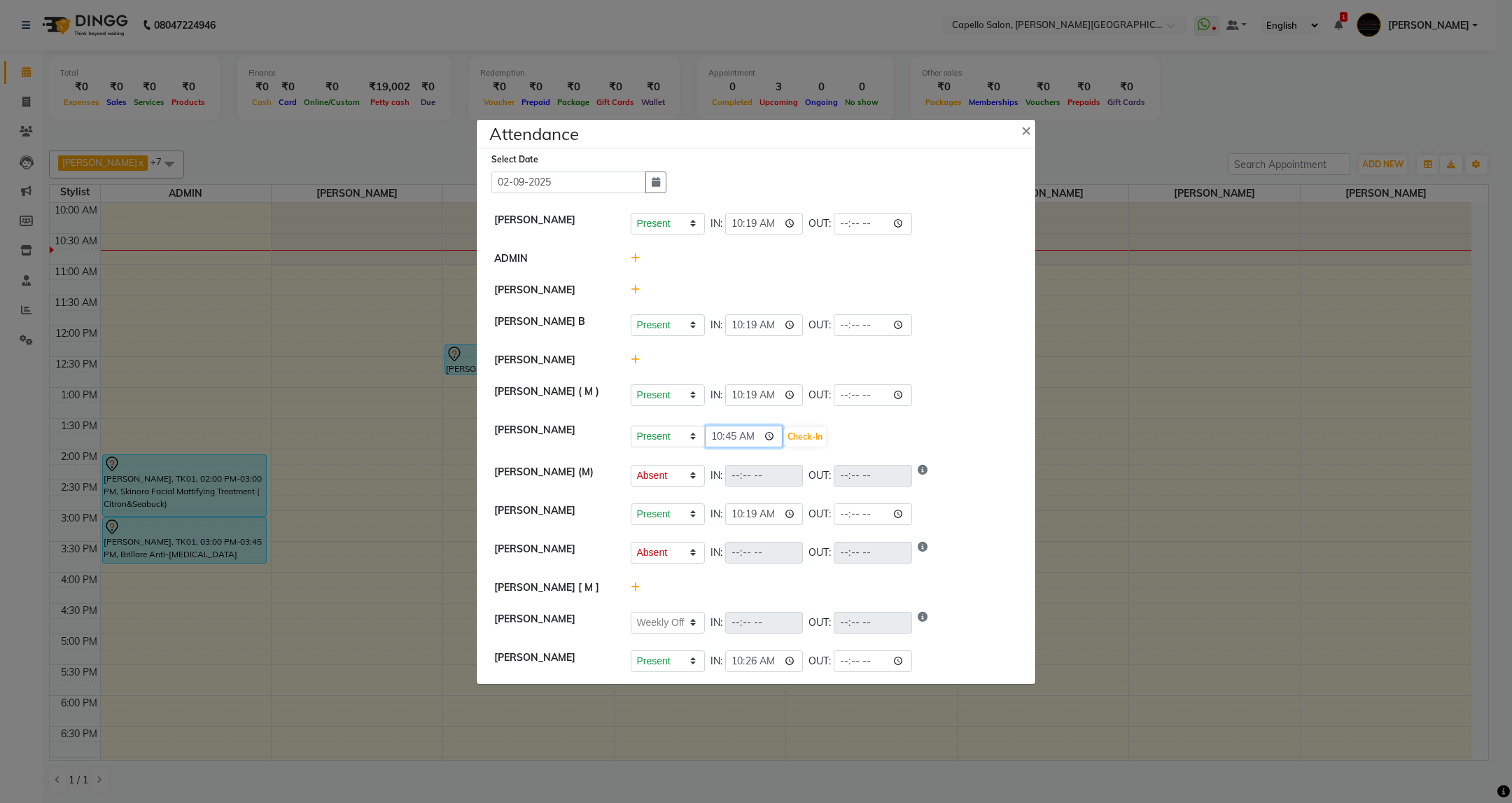
click at [731, 437] on input "10:45" at bounding box center [744, 437] width 78 height 22
type input "10:38"
click at [808, 441] on button "Check-In" at bounding box center [805, 437] width 42 height 20
select select "A"
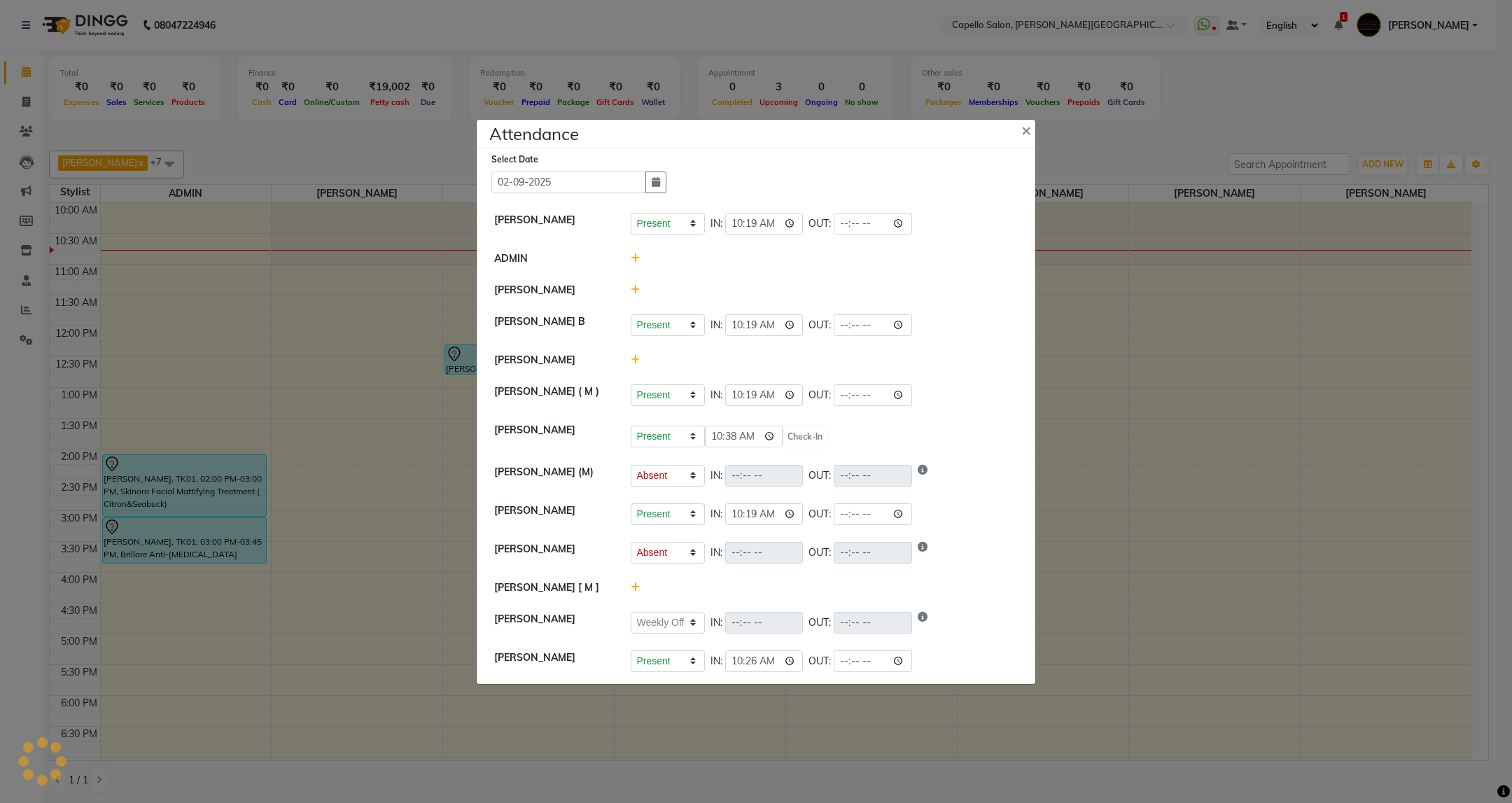
select select "W"
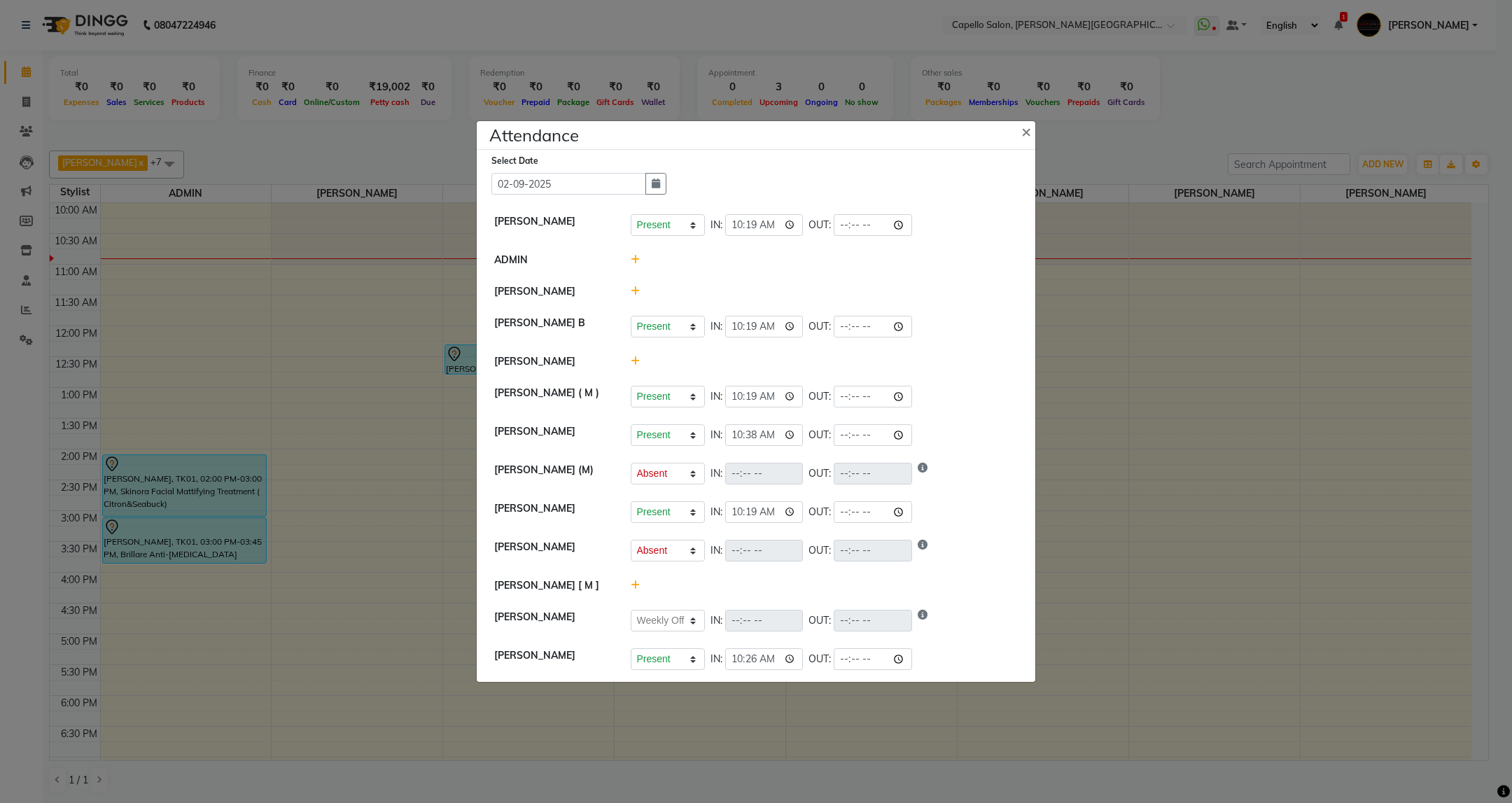
click at [635, 360] on icon at bounding box center [635, 361] width 9 height 10
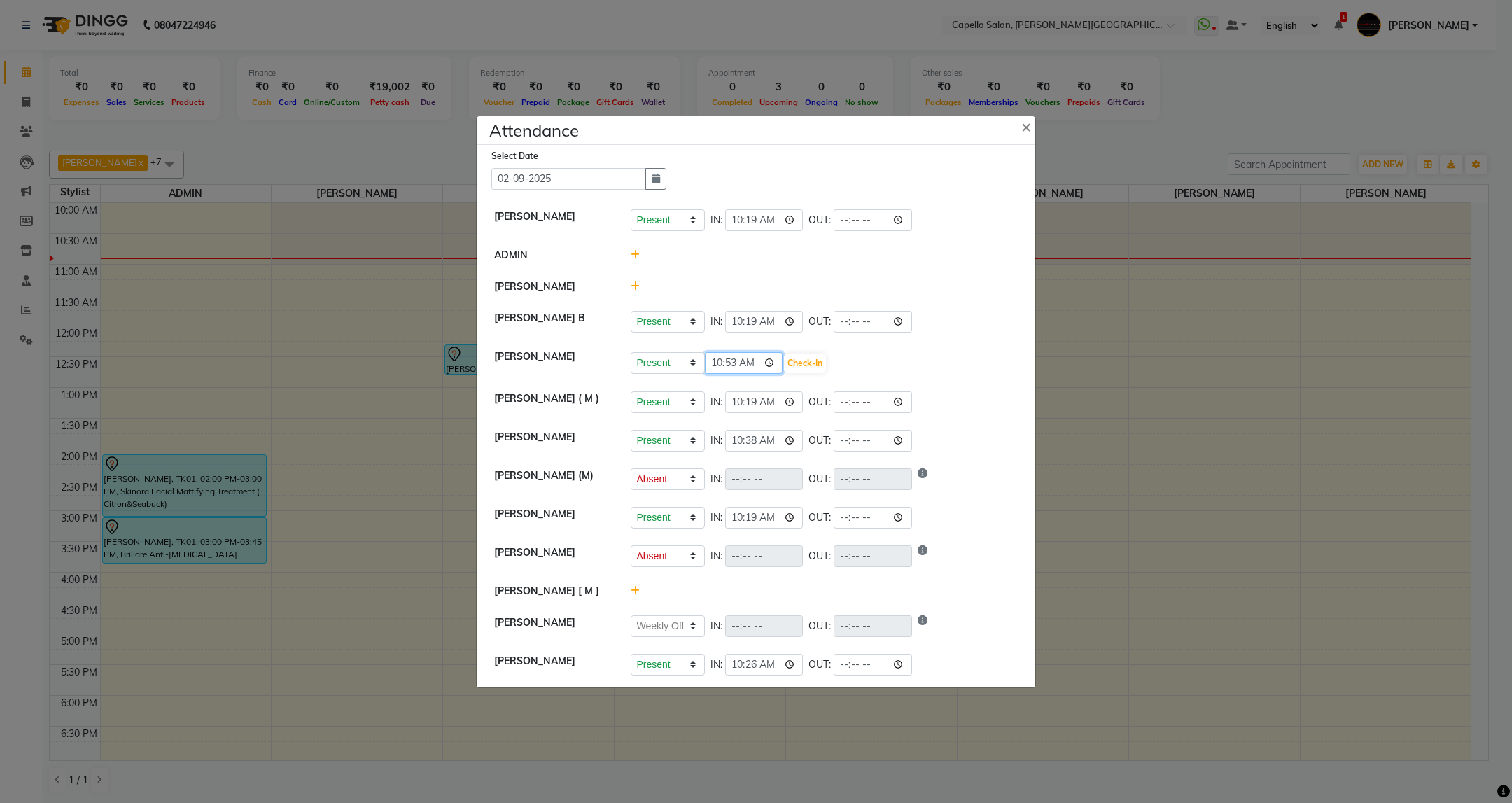
click at [736, 360] on input "10:53" at bounding box center [744, 363] width 78 height 22
type input "10:51"
click at [826, 358] on button "Check-In" at bounding box center [805, 363] width 42 height 20
select select "A"
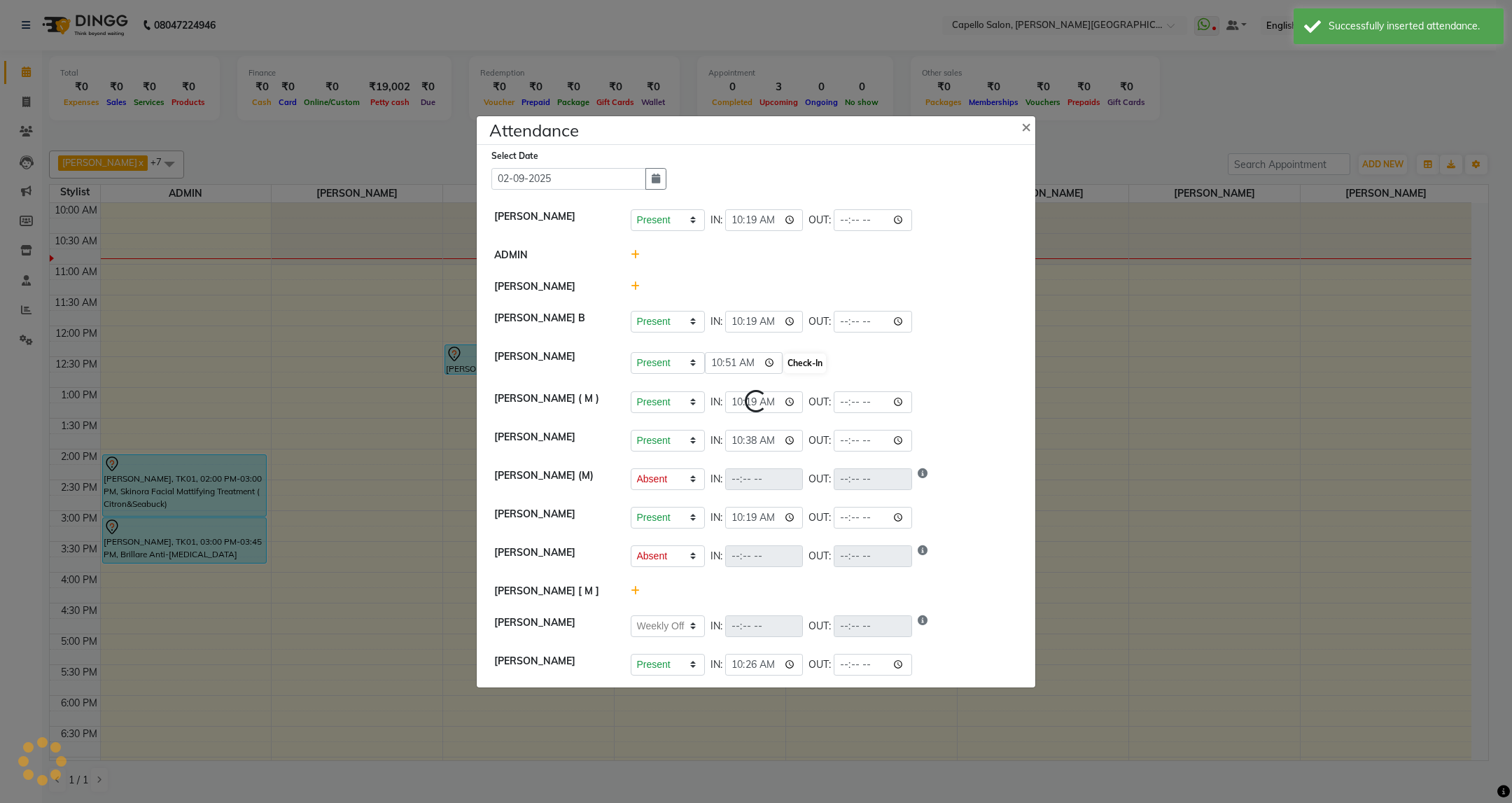
select select "W"
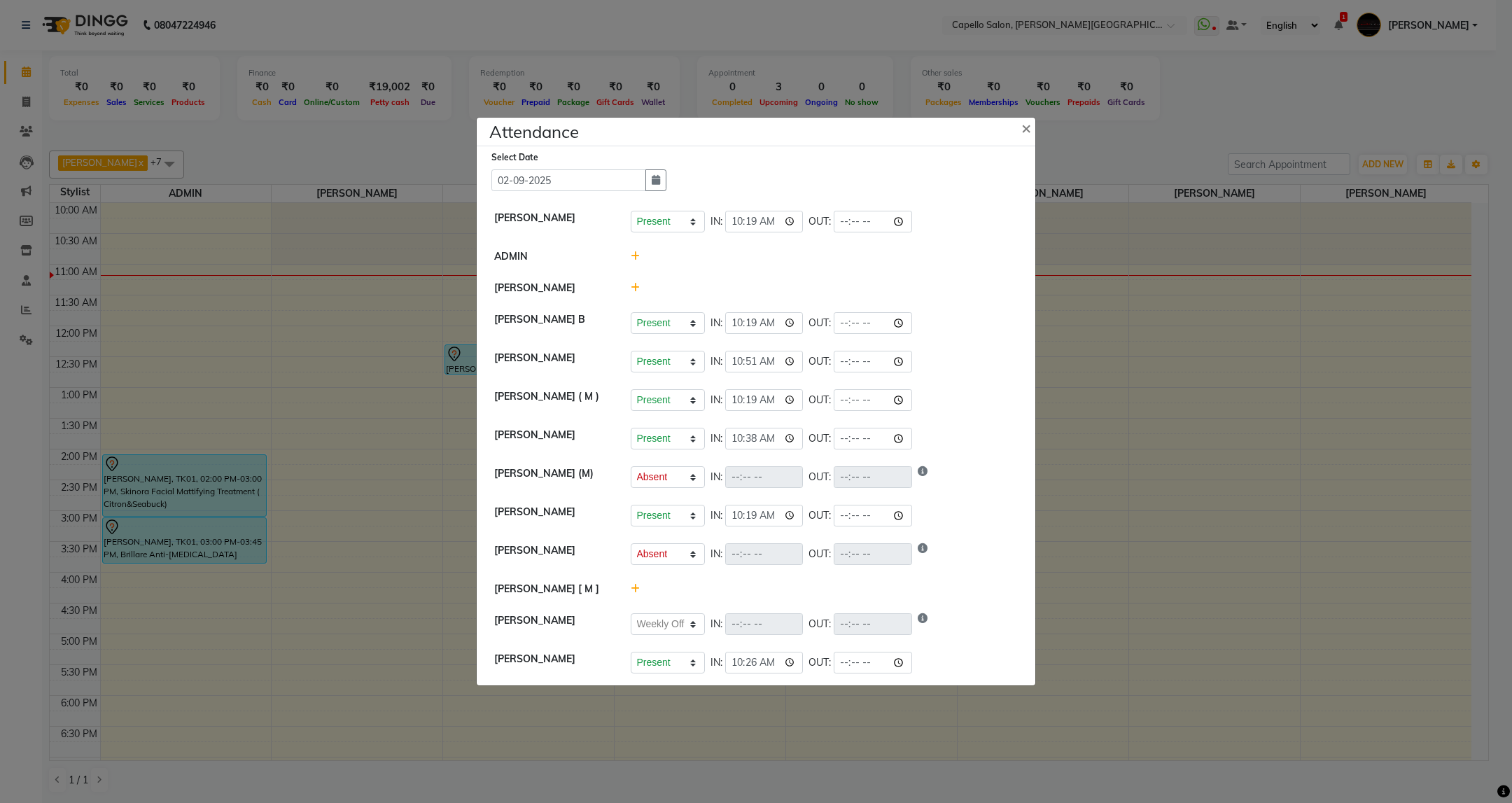
click at [859, 23] on ngb-modal-window "Attendance × Select Date 02-09-2025 Capello Trimurti Present Absent Late Half D…" at bounding box center [756, 402] width 1512 height 803
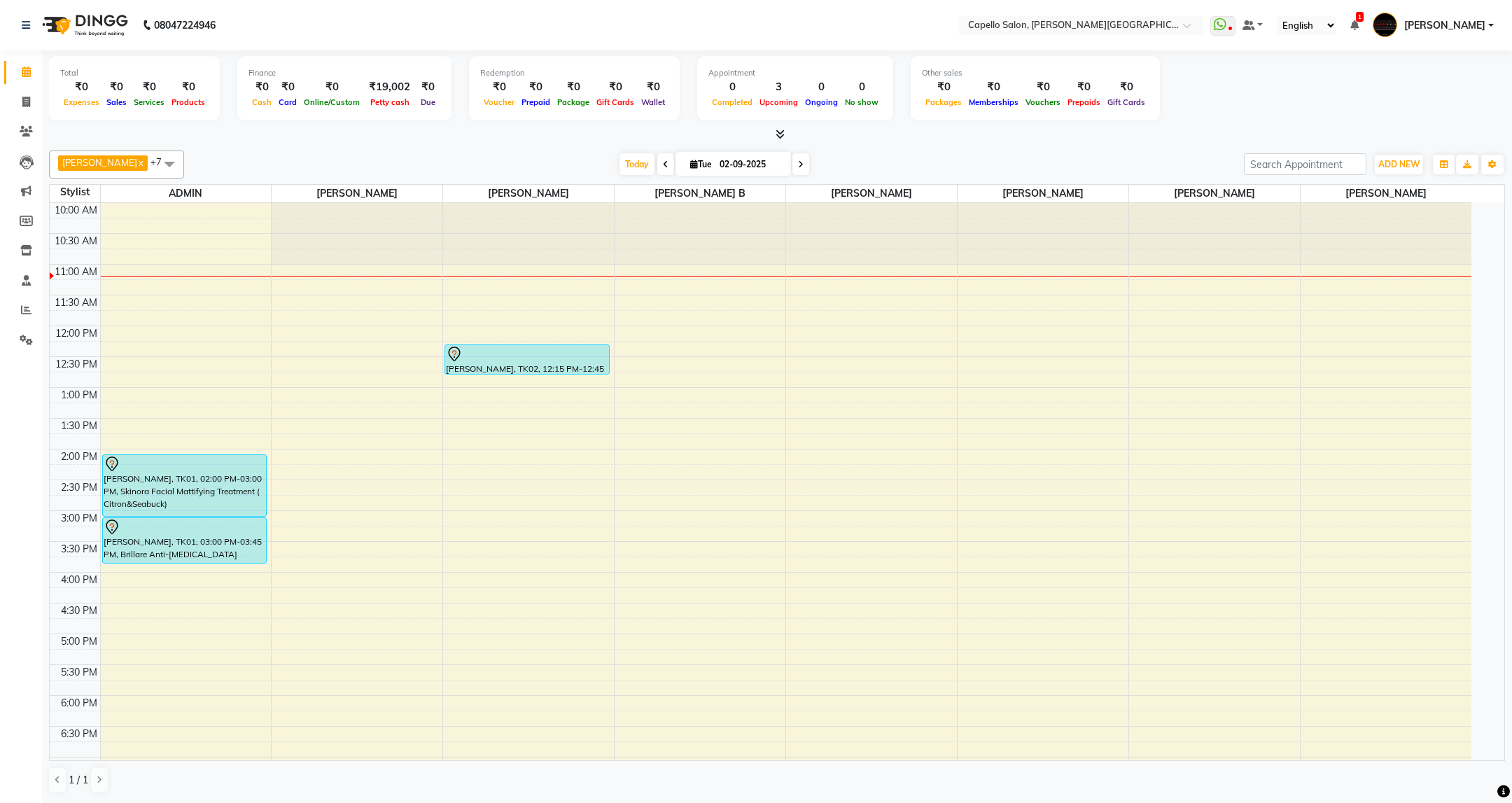
click at [164, 430] on div "10:00 AM 10:30 AM 11:00 AM 11:30 AM 12:00 PM 12:30 PM 1:00 PM 1:30 PM 2:00 PM 2…" at bounding box center [760, 572] width 1421 height 739
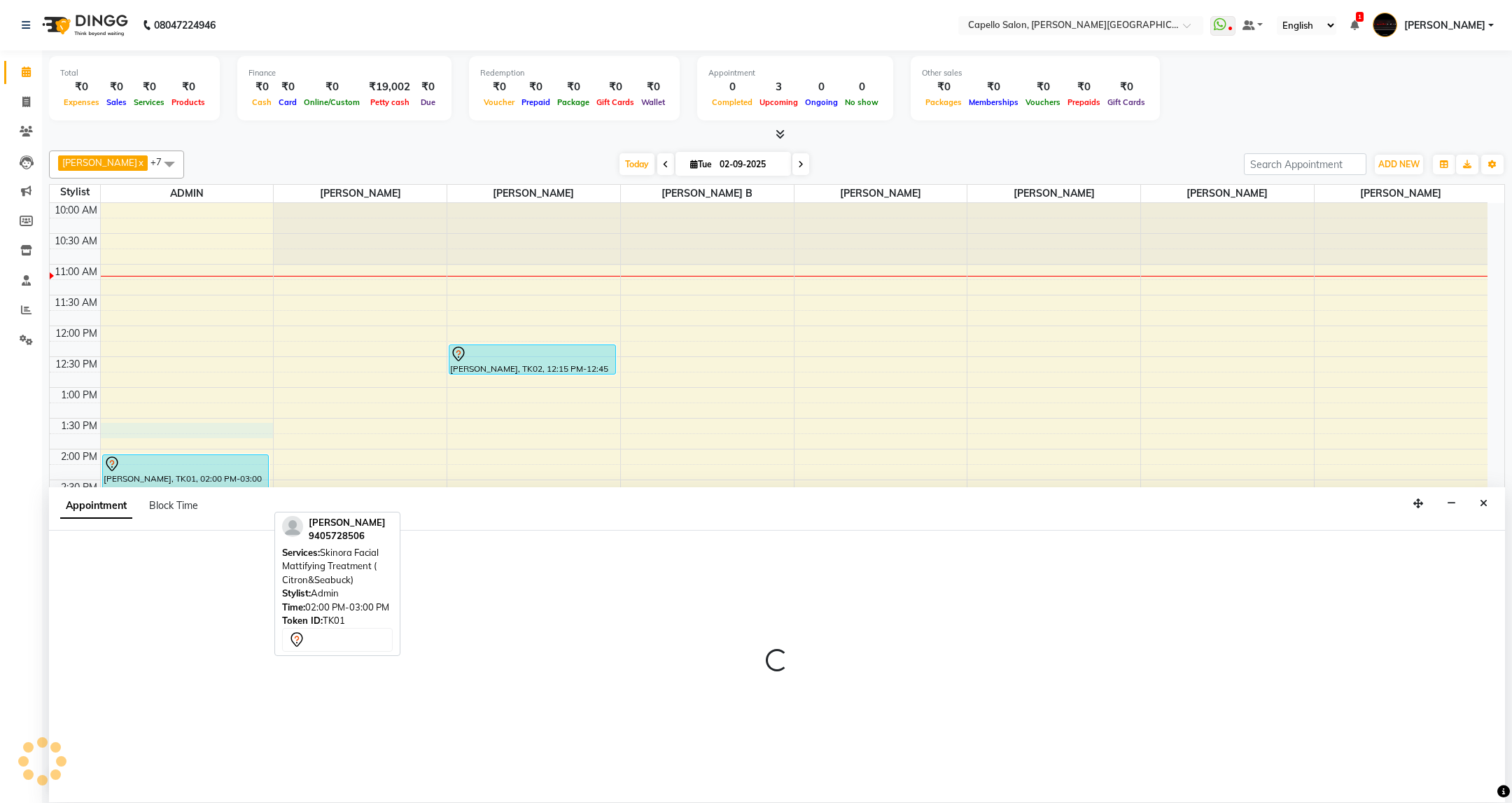
select select "14656"
select select "810"
select select "tentative"
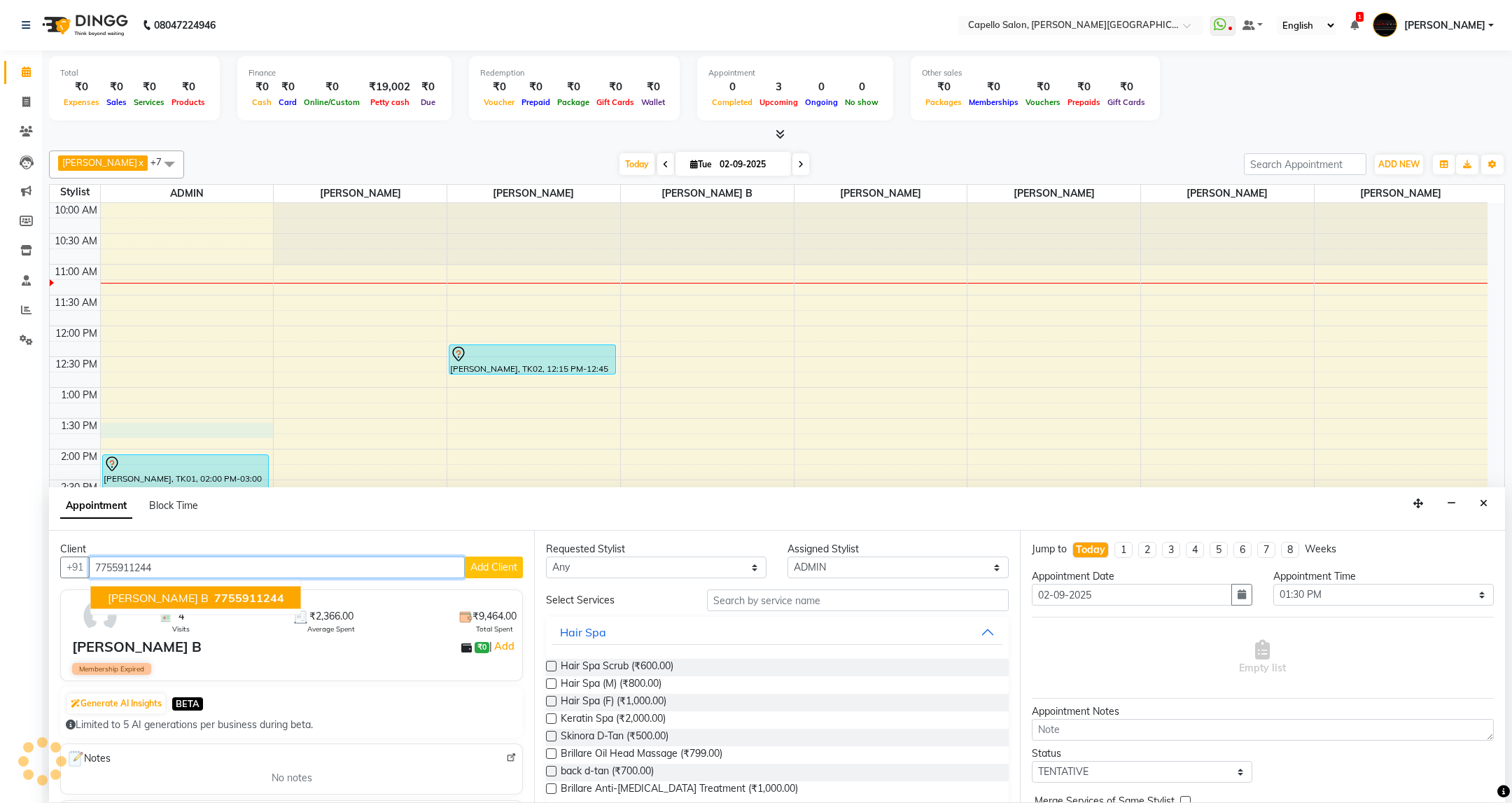
click at [252, 594] on span "7755911244" at bounding box center [249, 598] width 70 height 14
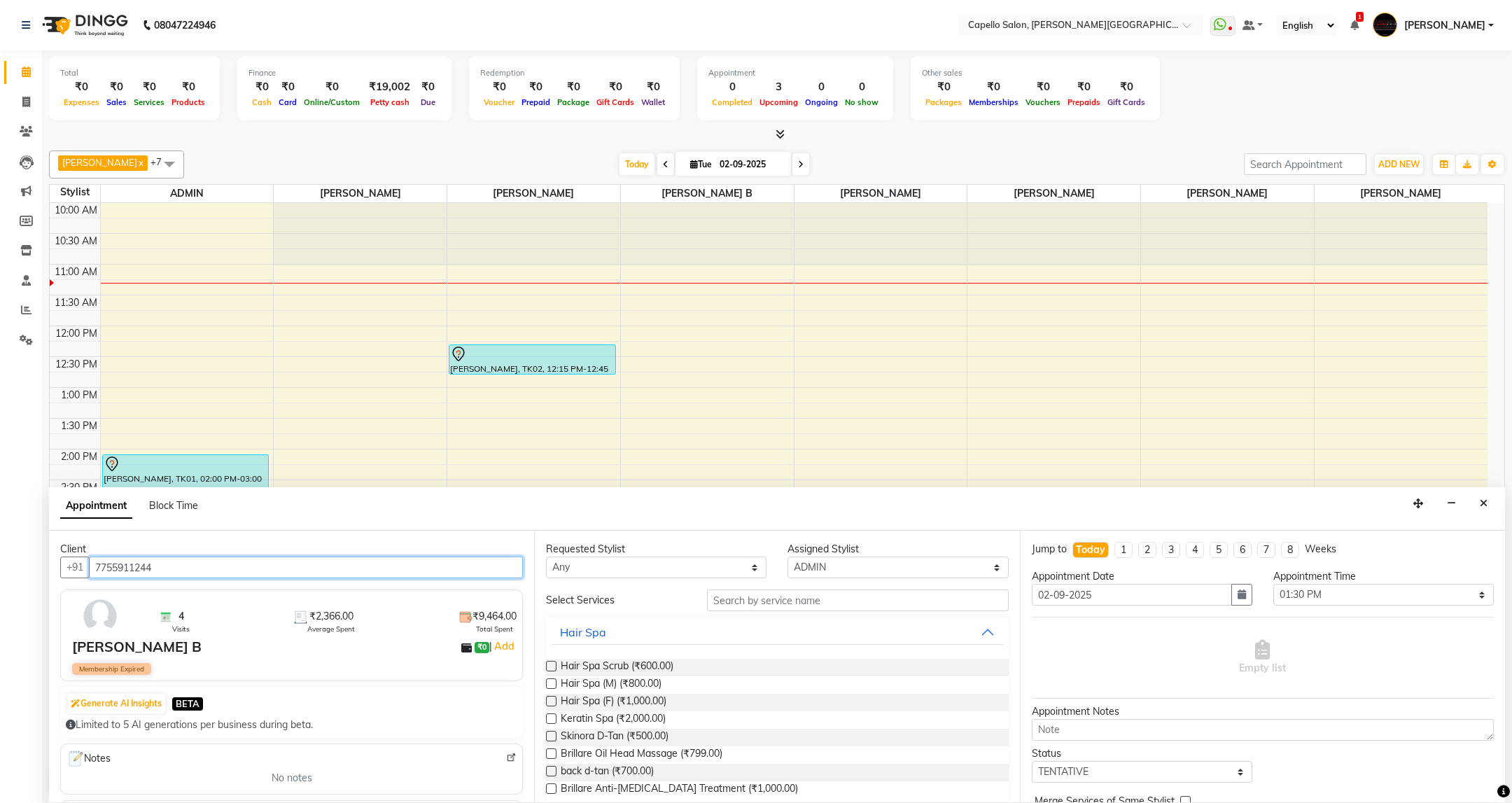
type input "7755911244"
click at [823, 610] on input "text" at bounding box center [857, 600] width 301 height 22
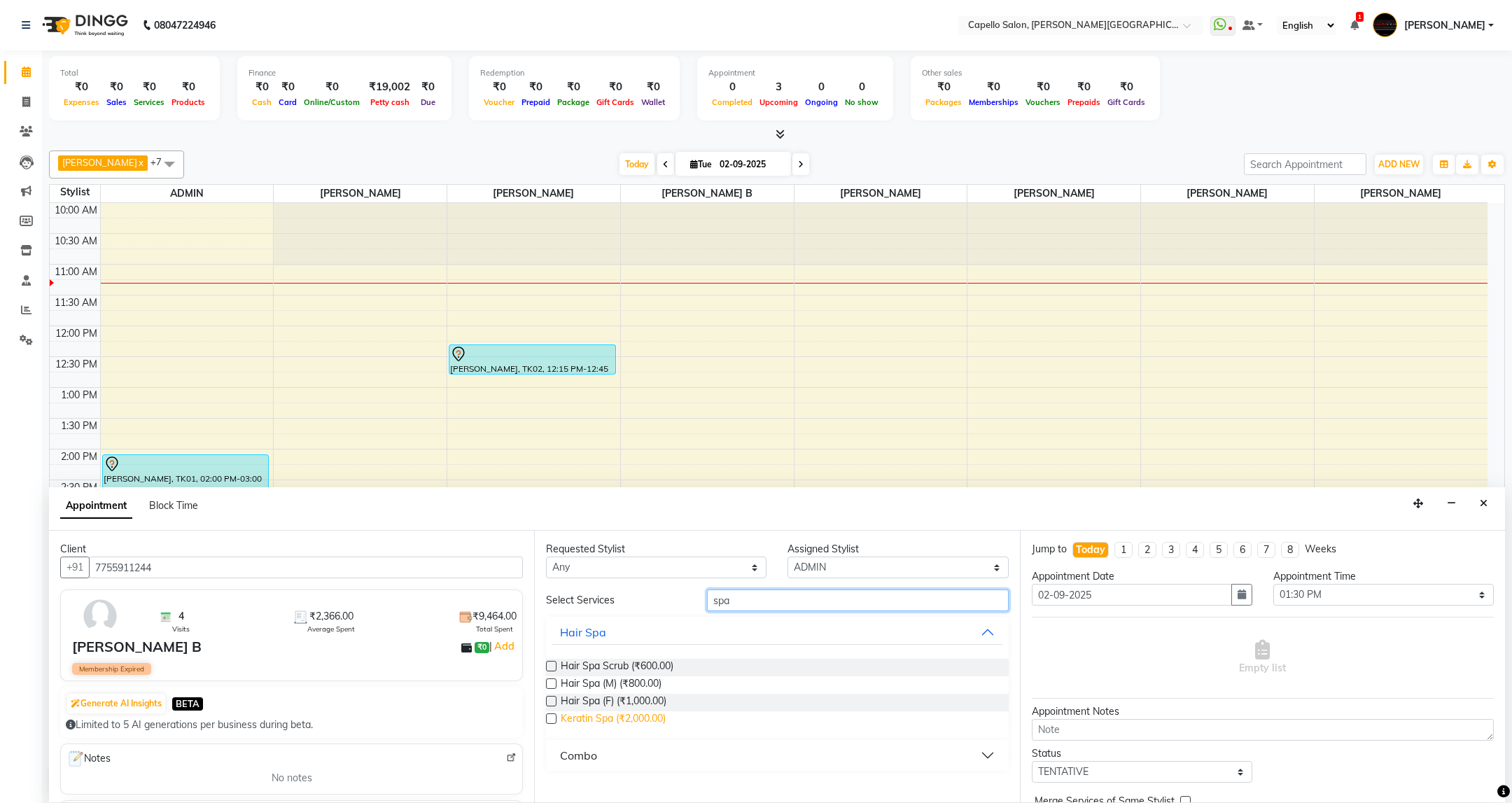
type input "spa"
click at [646, 729] on span "Keratin Spa (₹2,000.00)" at bounding box center [613, 720] width 105 height 17
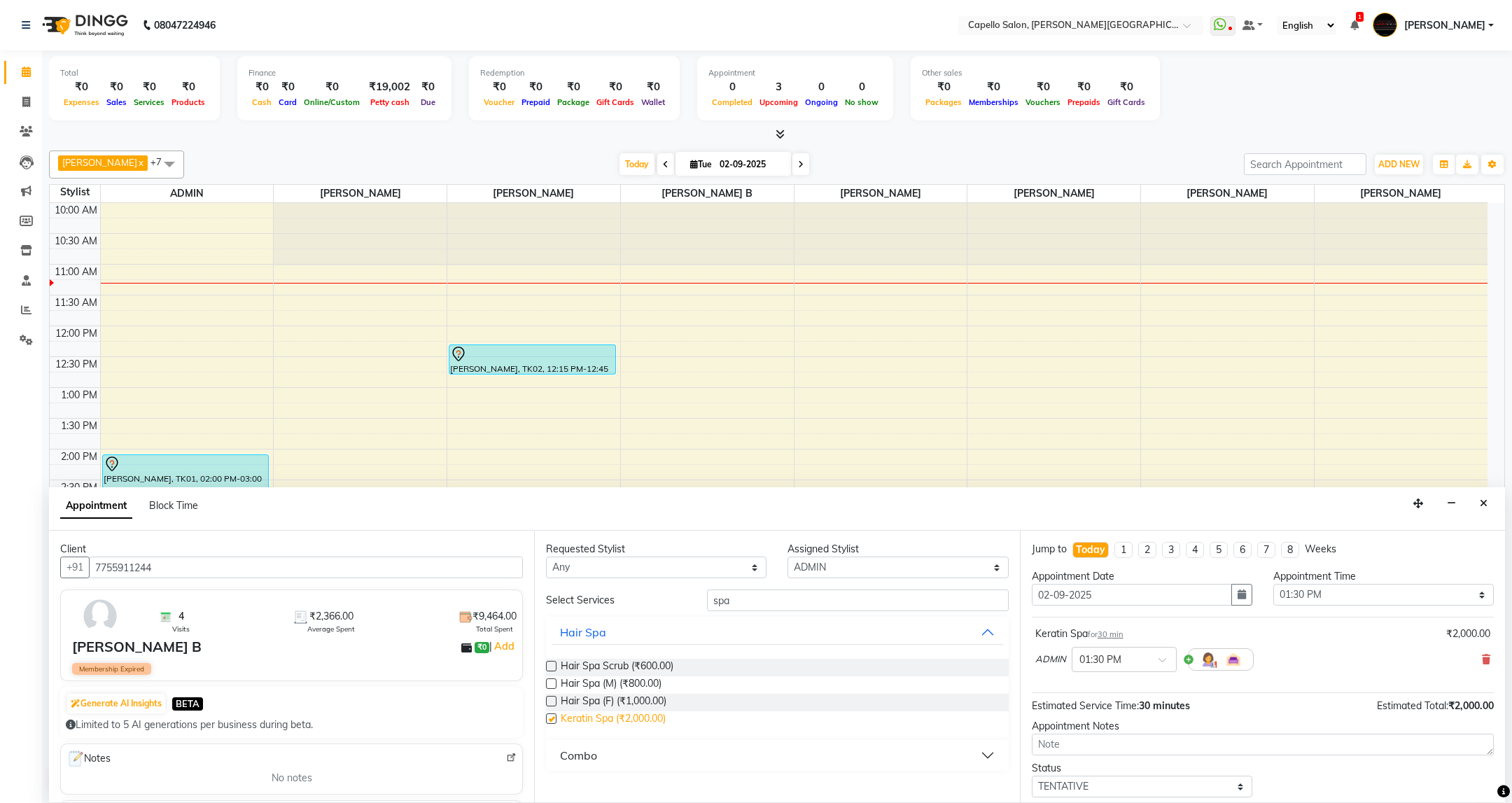
checkbox input "false"
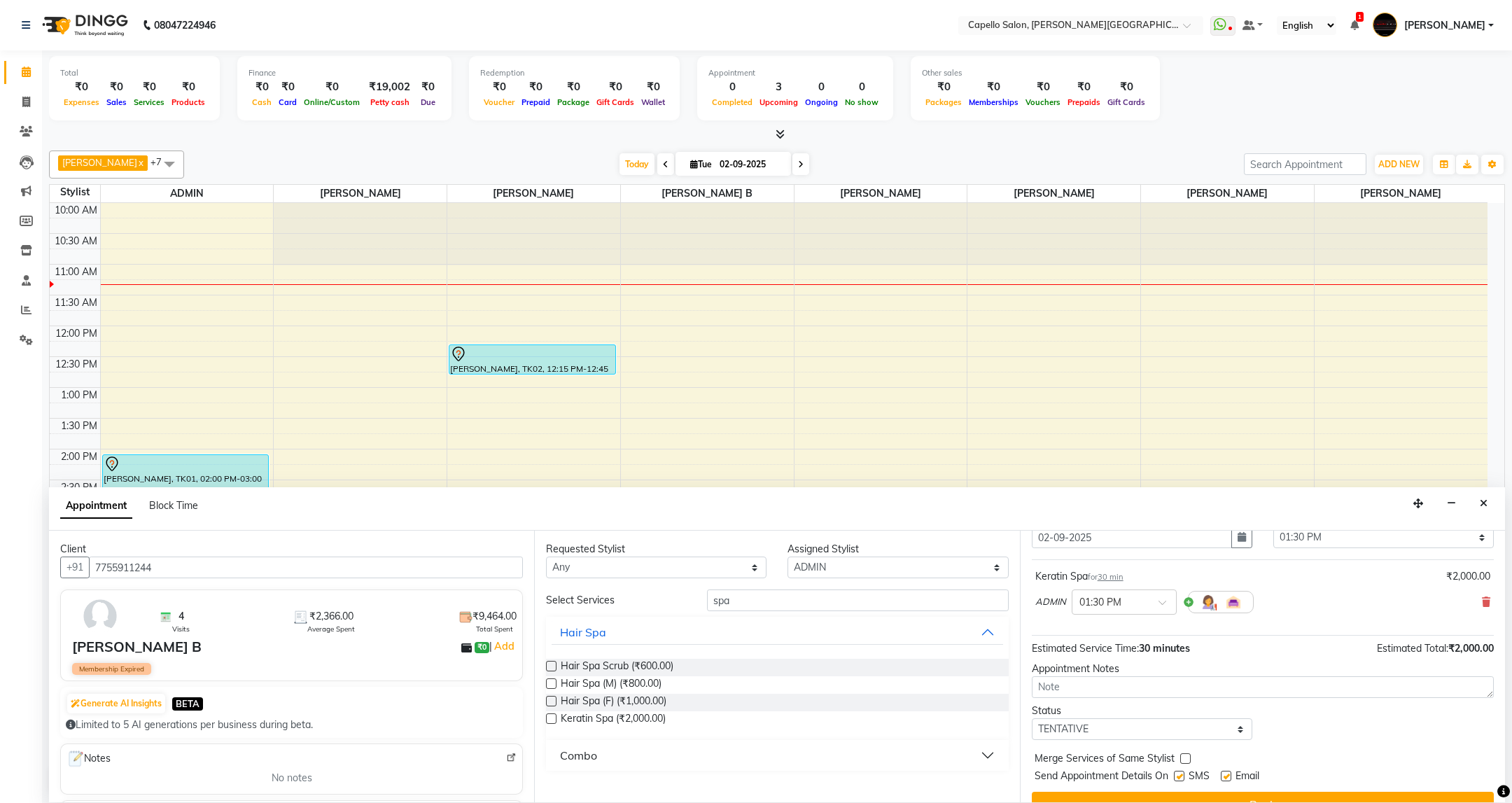
scroll to position [86, 0]
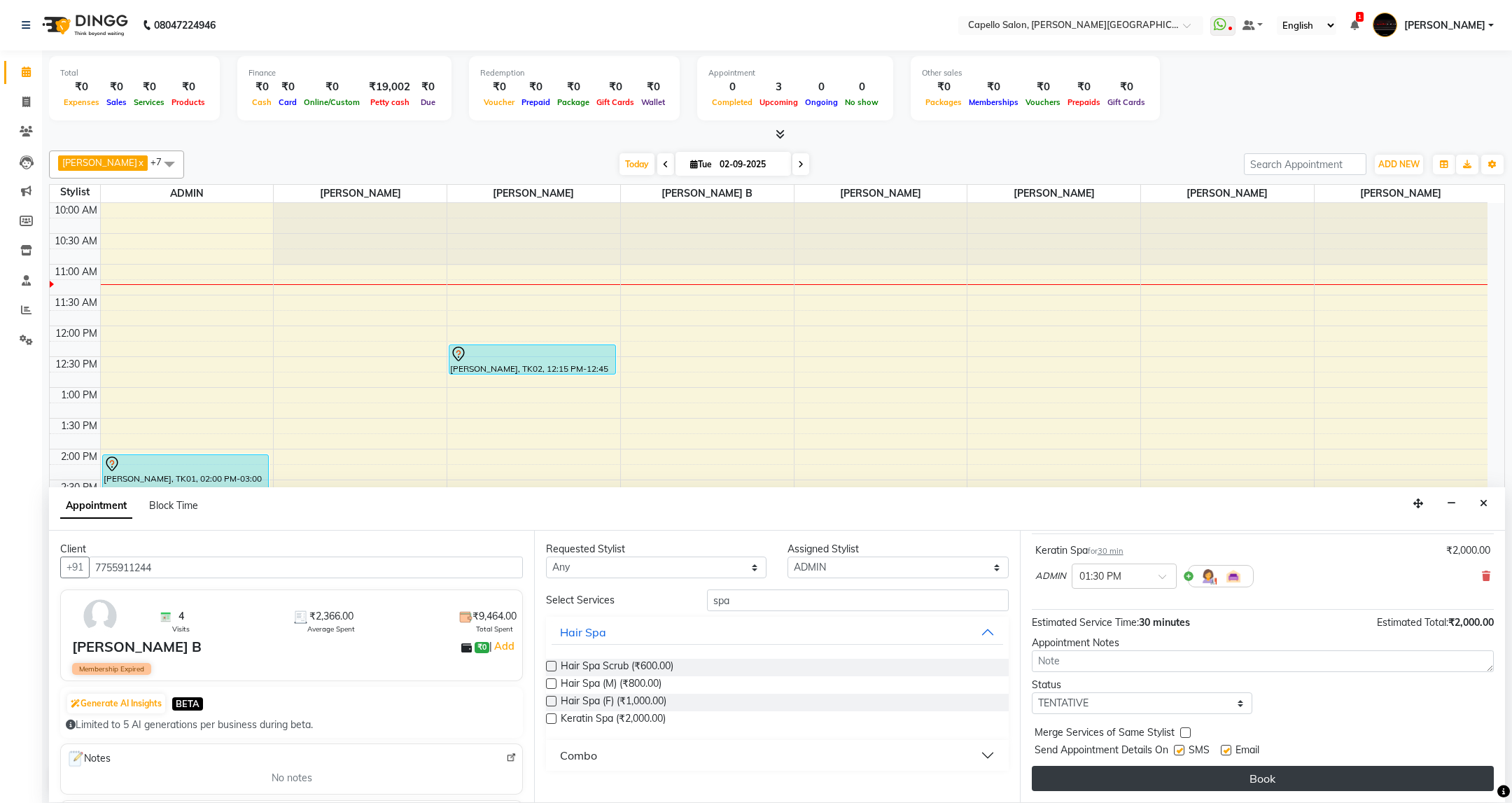
click at [1280, 772] on button "Book" at bounding box center [1262, 778] width 462 height 25
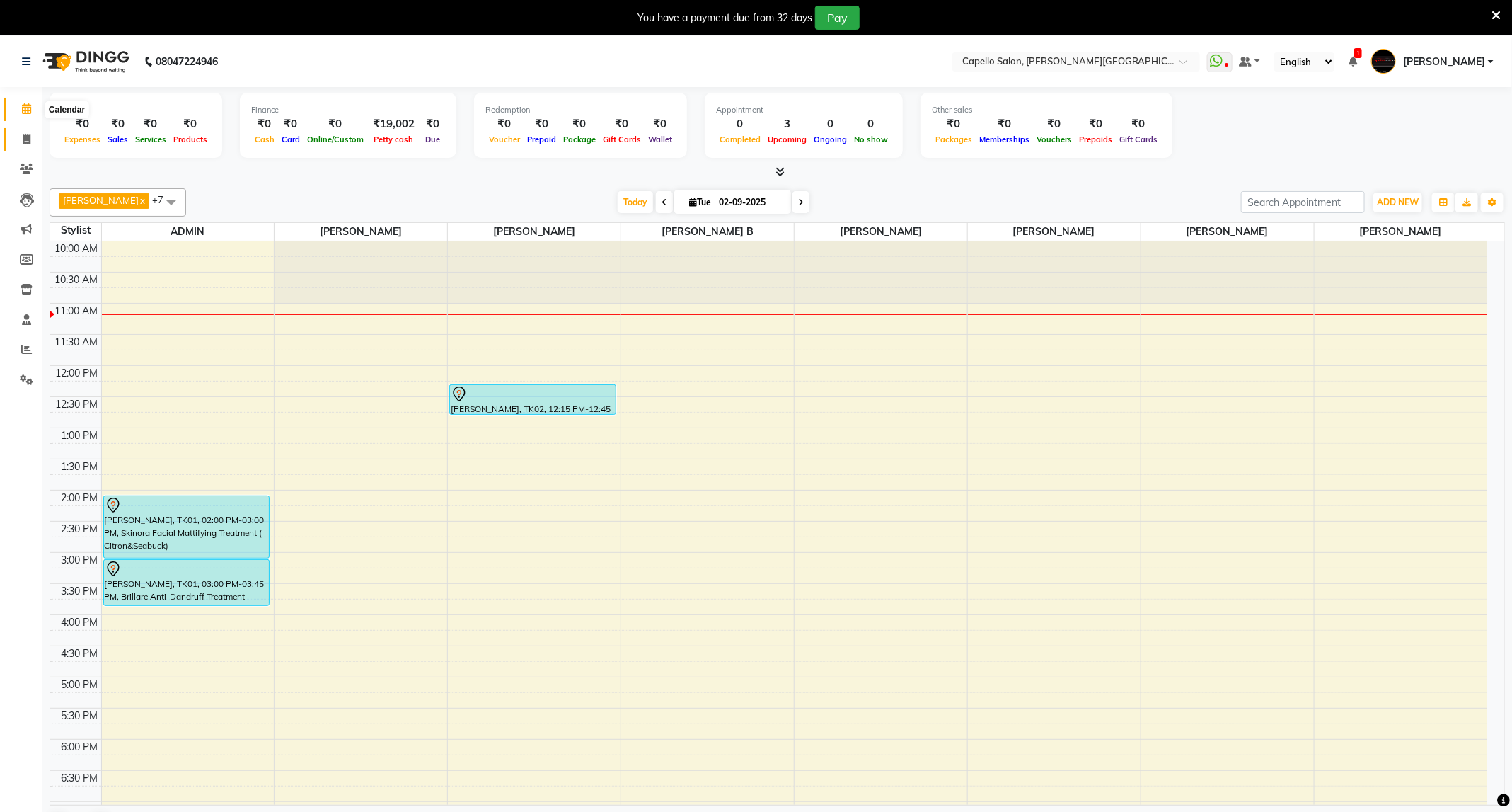
click at [44, 135] on div "Total ₹0 Expenses ₹0 Sales ₹0 Services ₹0 Products Finance ₹0 Cash ₹0 Card ₹0 O…" at bounding box center [778, 467] width 1470 height 761
